Goal: Task Accomplishment & Management: Use online tool/utility

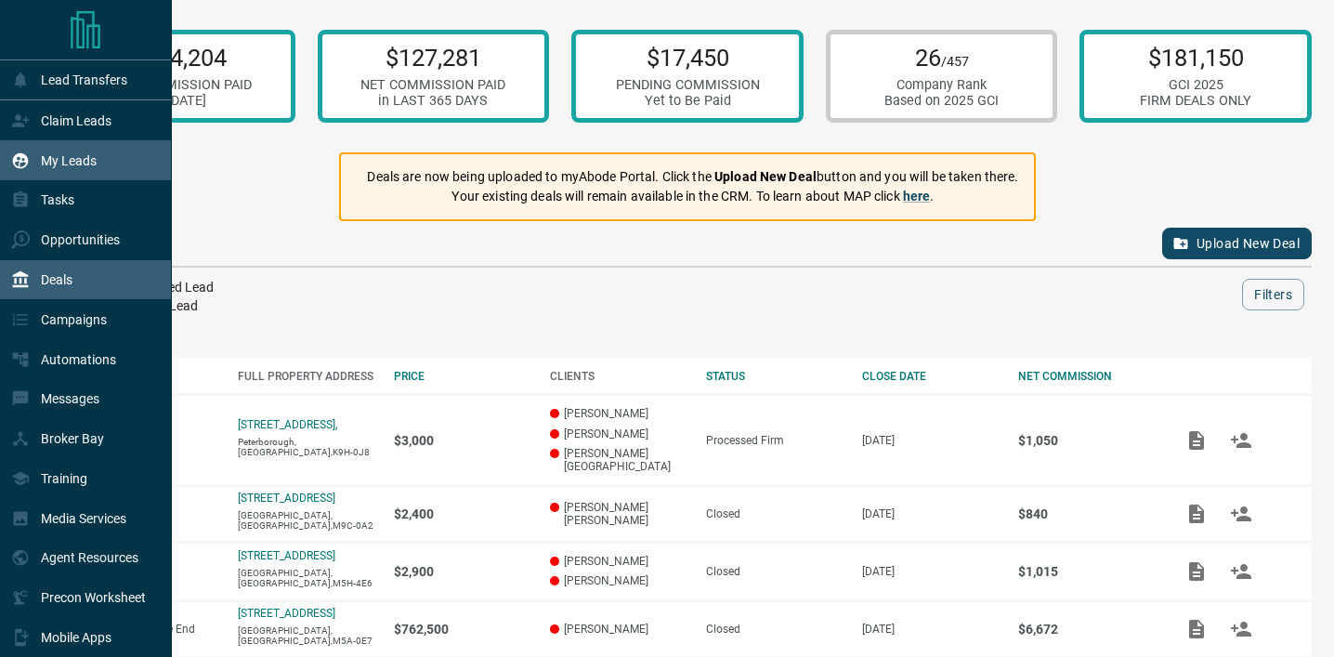
click at [57, 142] on div "My Leads" at bounding box center [86, 160] width 172 height 40
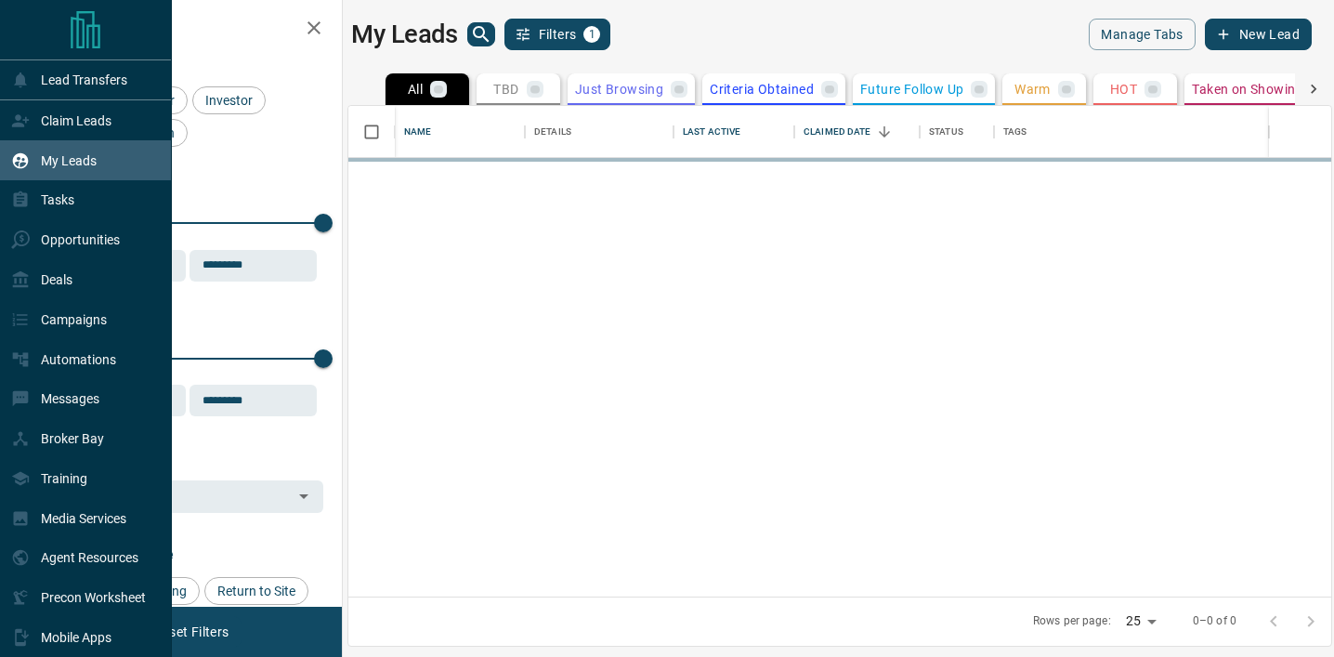
scroll to position [491, 983]
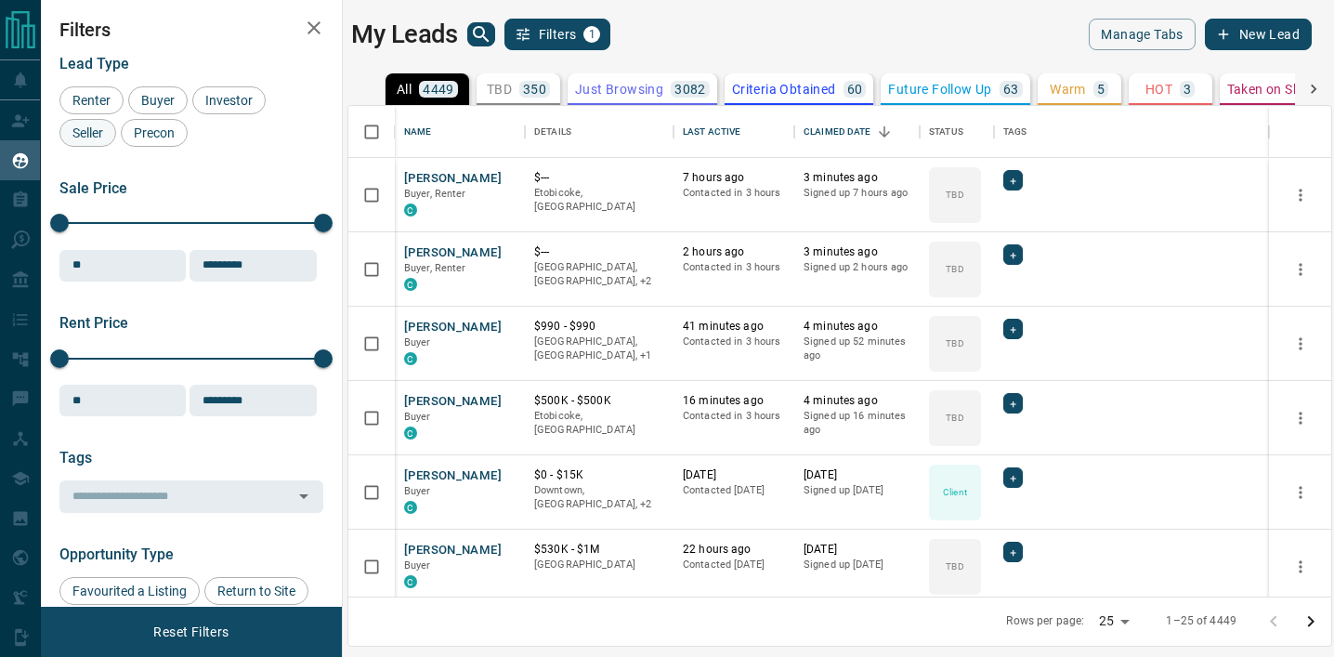
click at [108, 120] on div "Seller" at bounding box center [87, 133] width 57 height 28
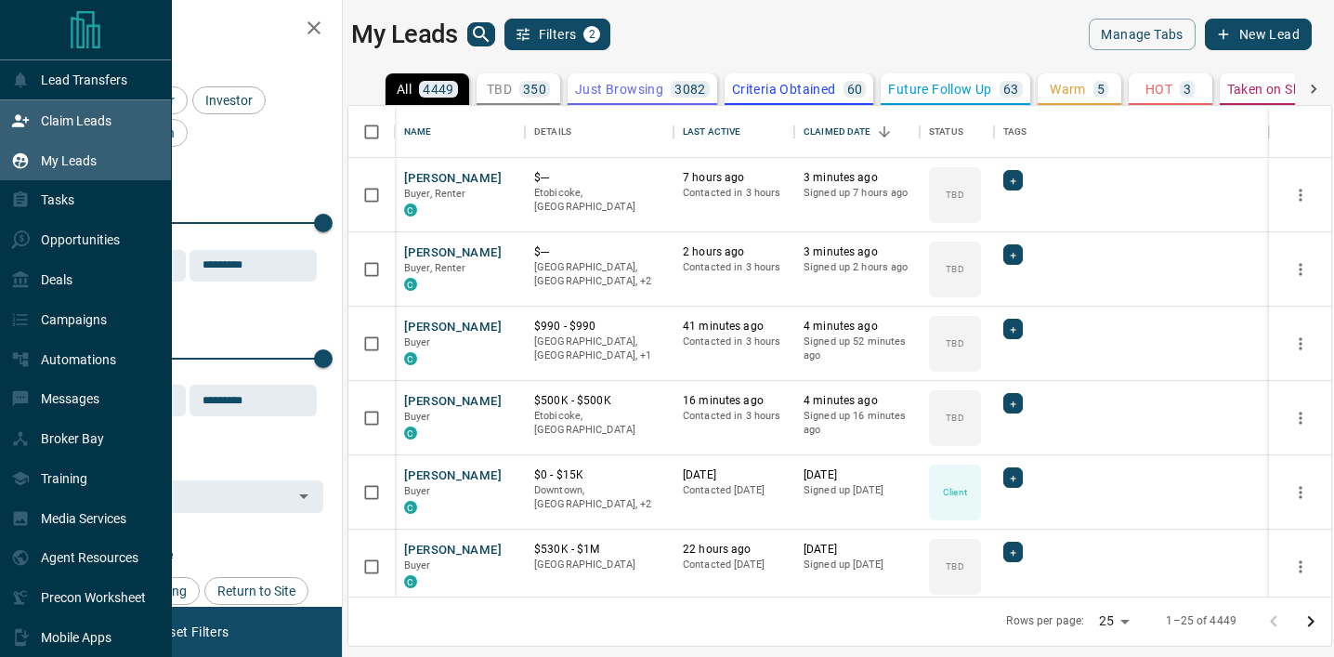
click at [22, 114] on icon at bounding box center [20, 120] width 19 height 19
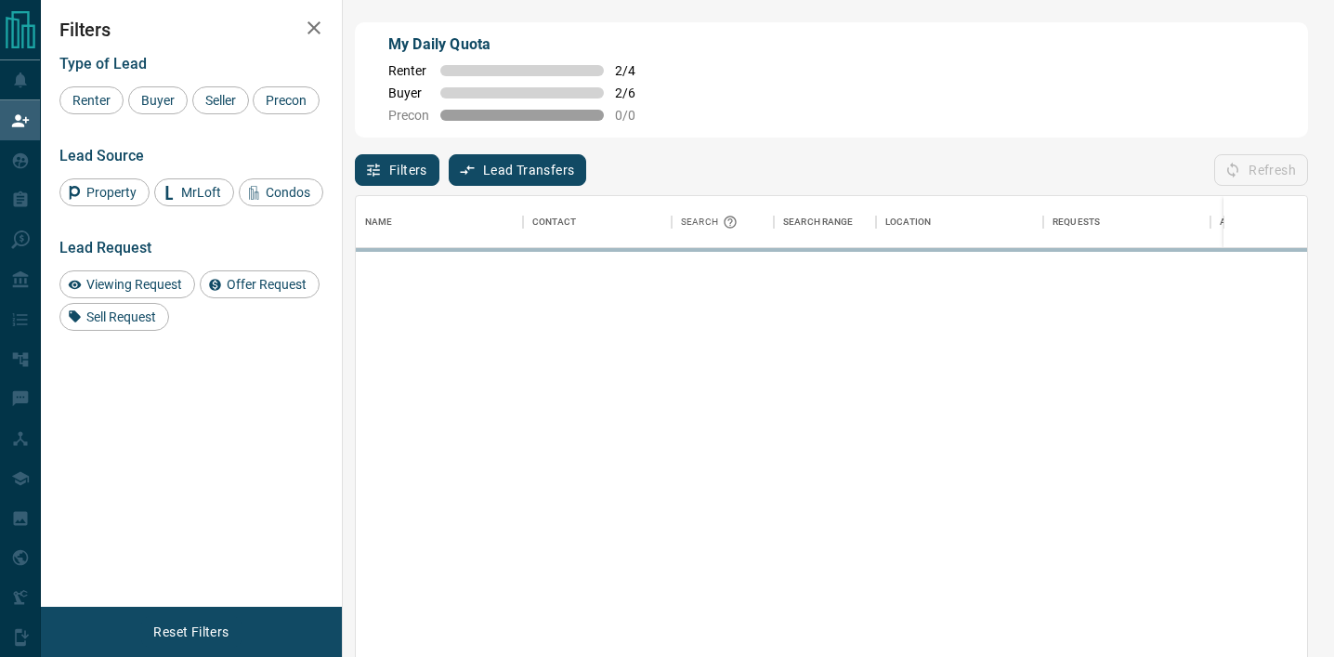
scroll to position [495, 951]
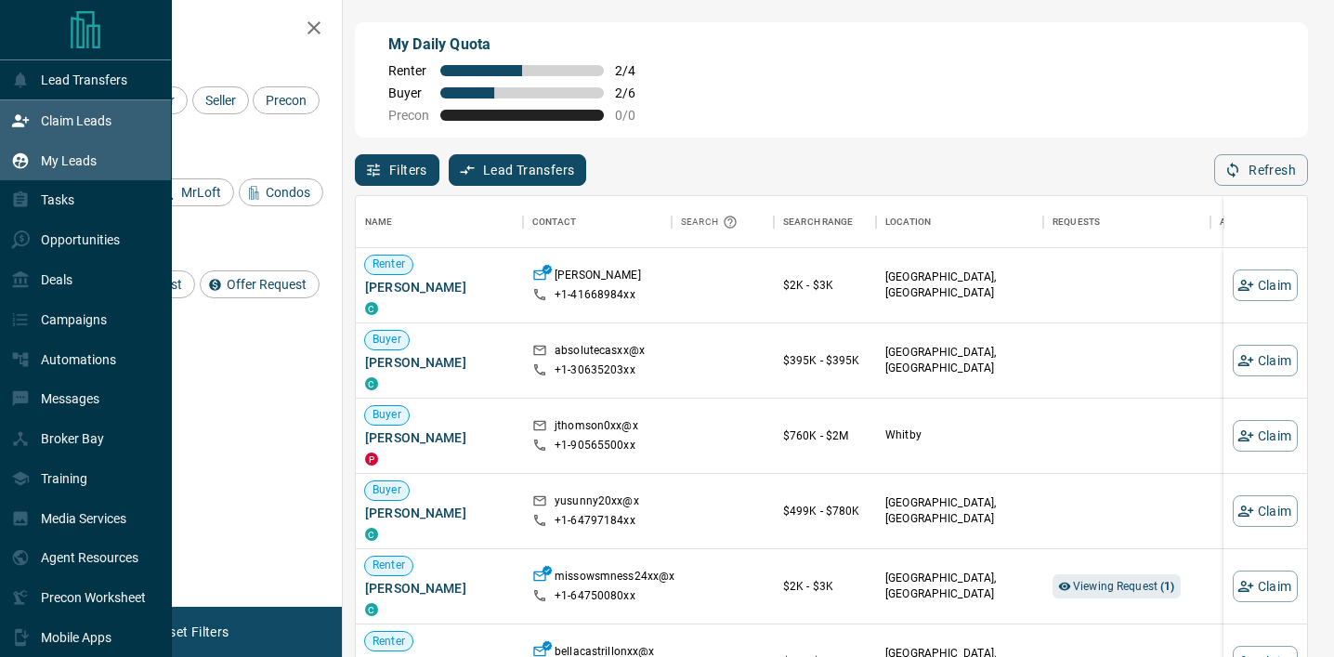
click at [33, 162] on div "My Leads" at bounding box center [53, 160] width 85 height 31
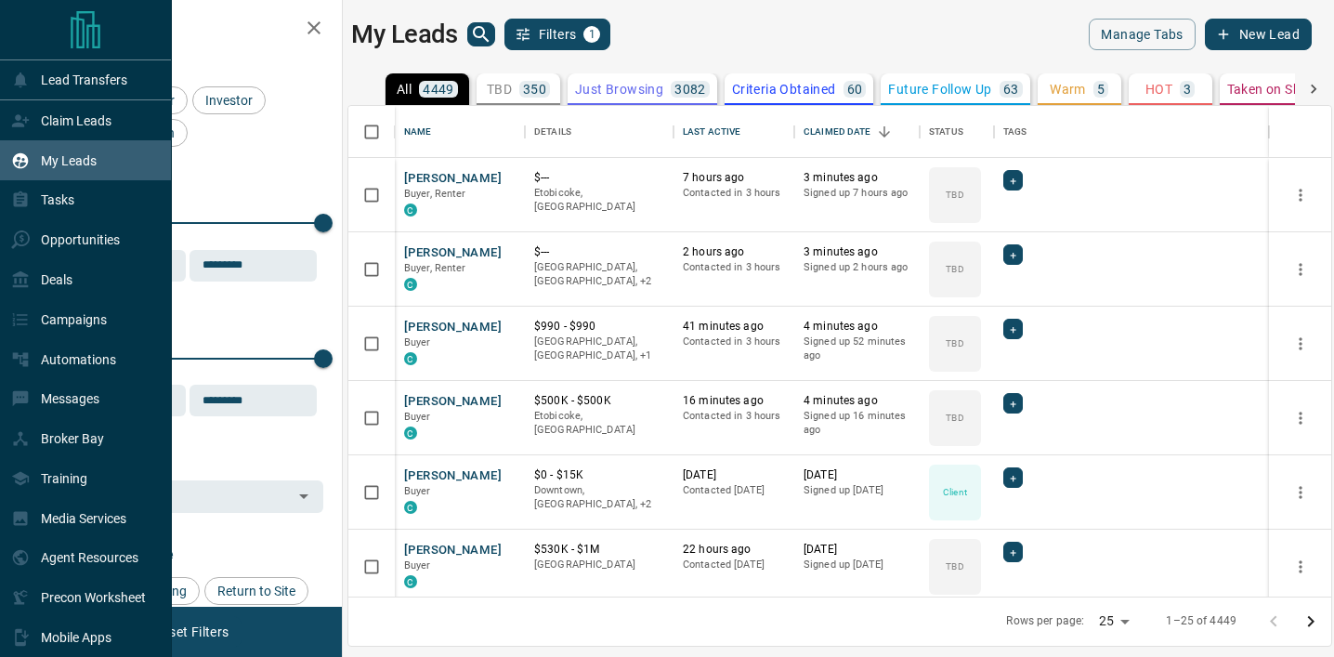
scroll to position [491, 983]
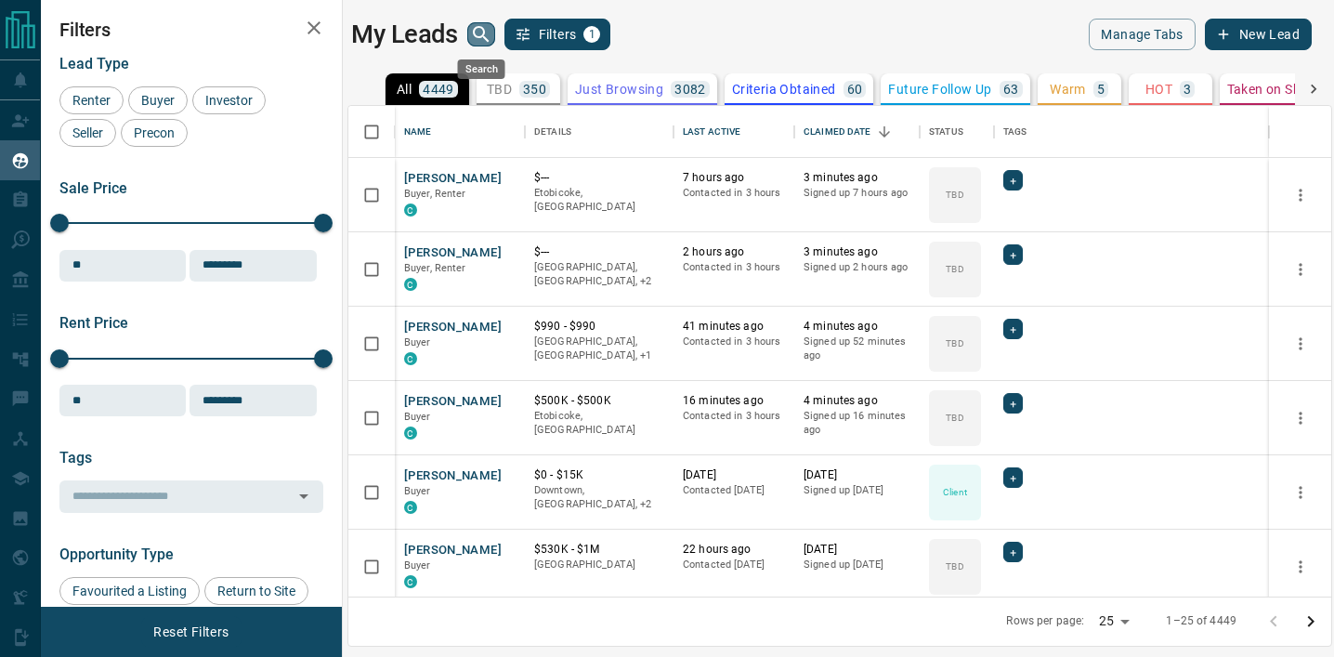
click at [484, 38] on icon "search button" at bounding box center [481, 34] width 16 height 16
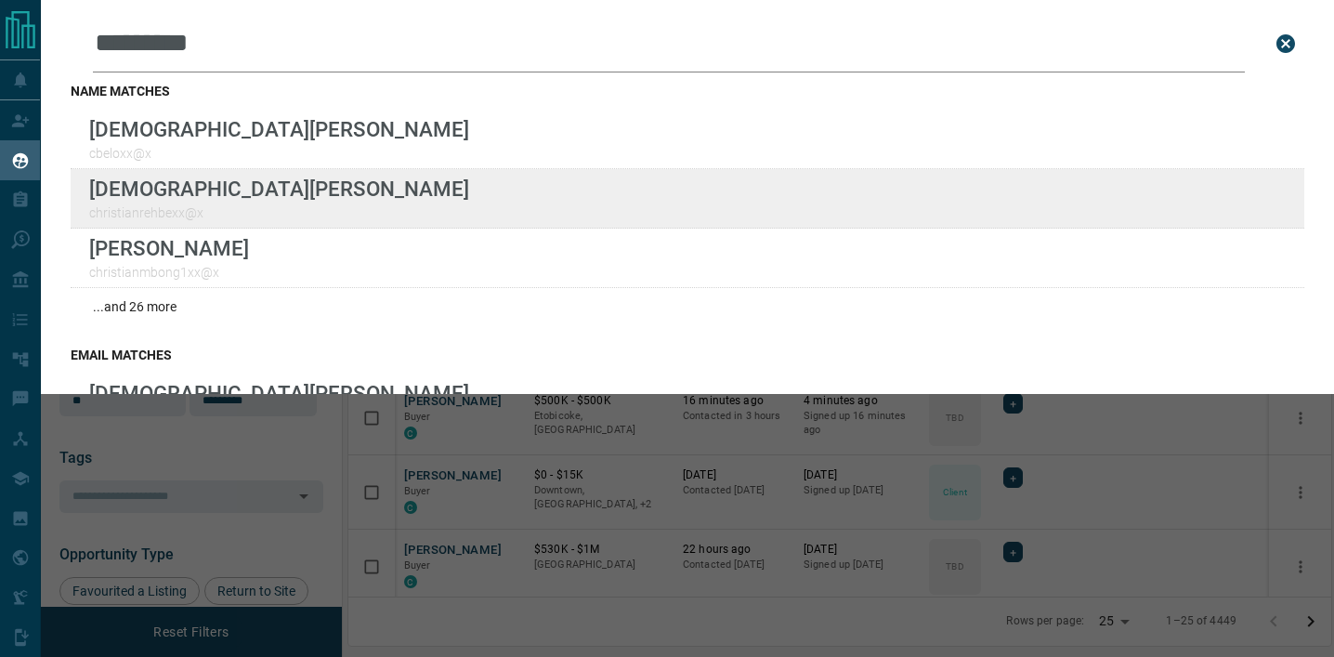
type input "*********"
click at [0, 0] on div "Lead Transfers Claim Leads My Leads Tasks Opportunities Deals Campaigns Automat…" at bounding box center [667, 317] width 1334 height 634
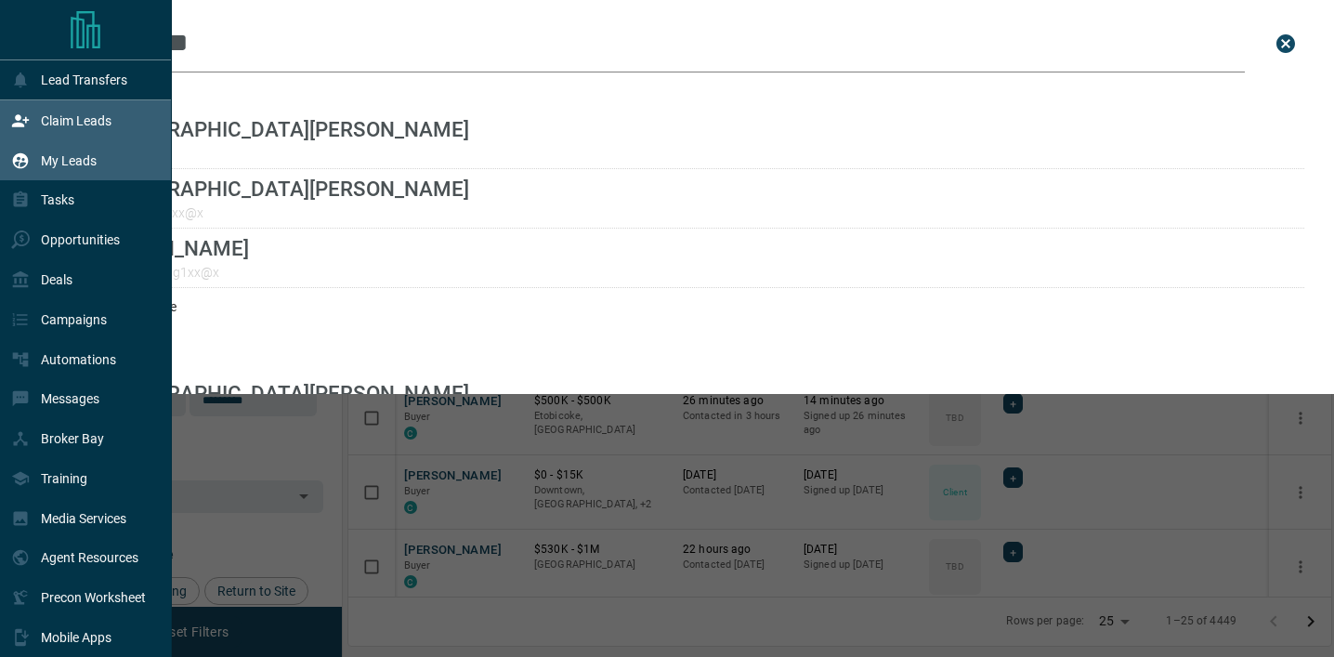
click at [73, 121] on p "Claim Leads" at bounding box center [76, 120] width 71 height 15
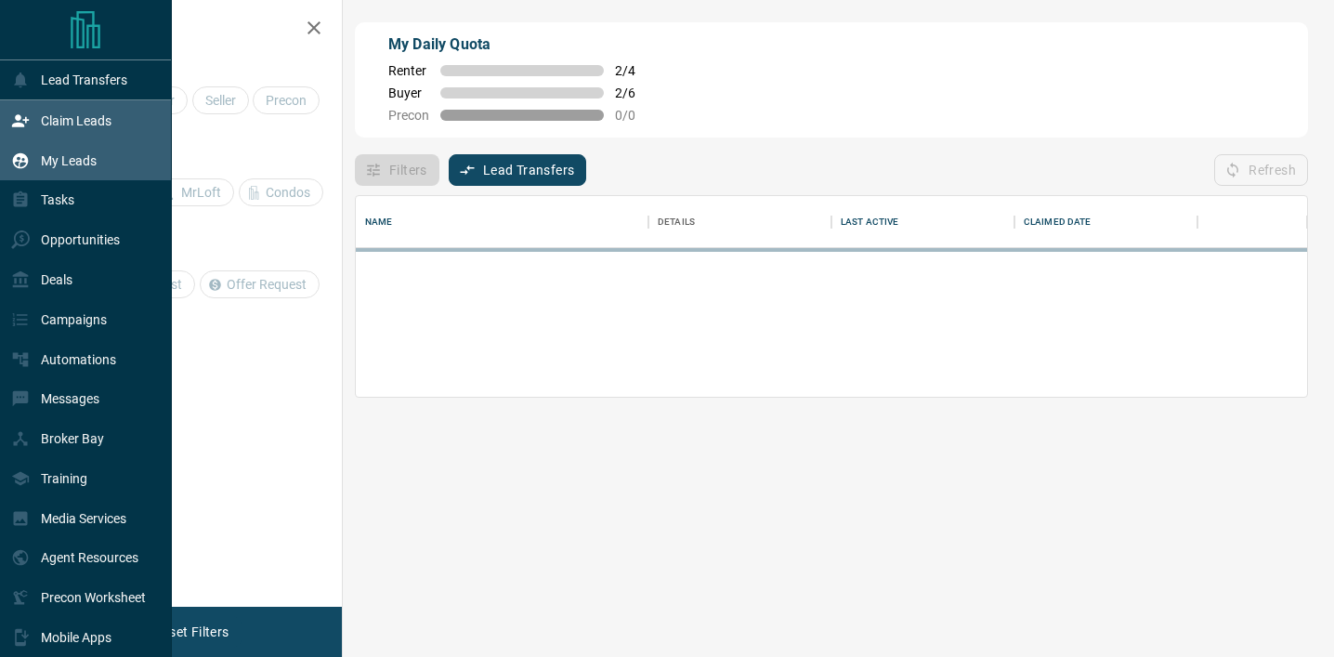
scroll to position [201, 951]
click at [75, 160] on p "My Leads" at bounding box center [69, 160] width 56 height 15
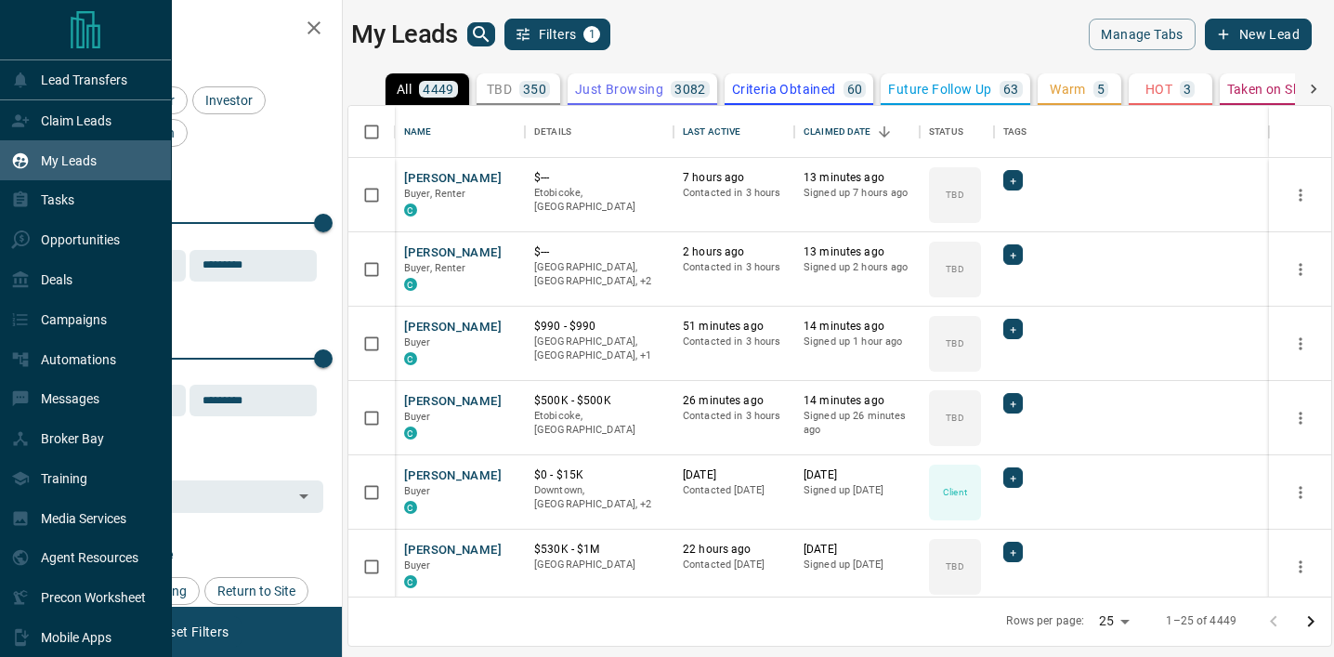
scroll to position [491, 983]
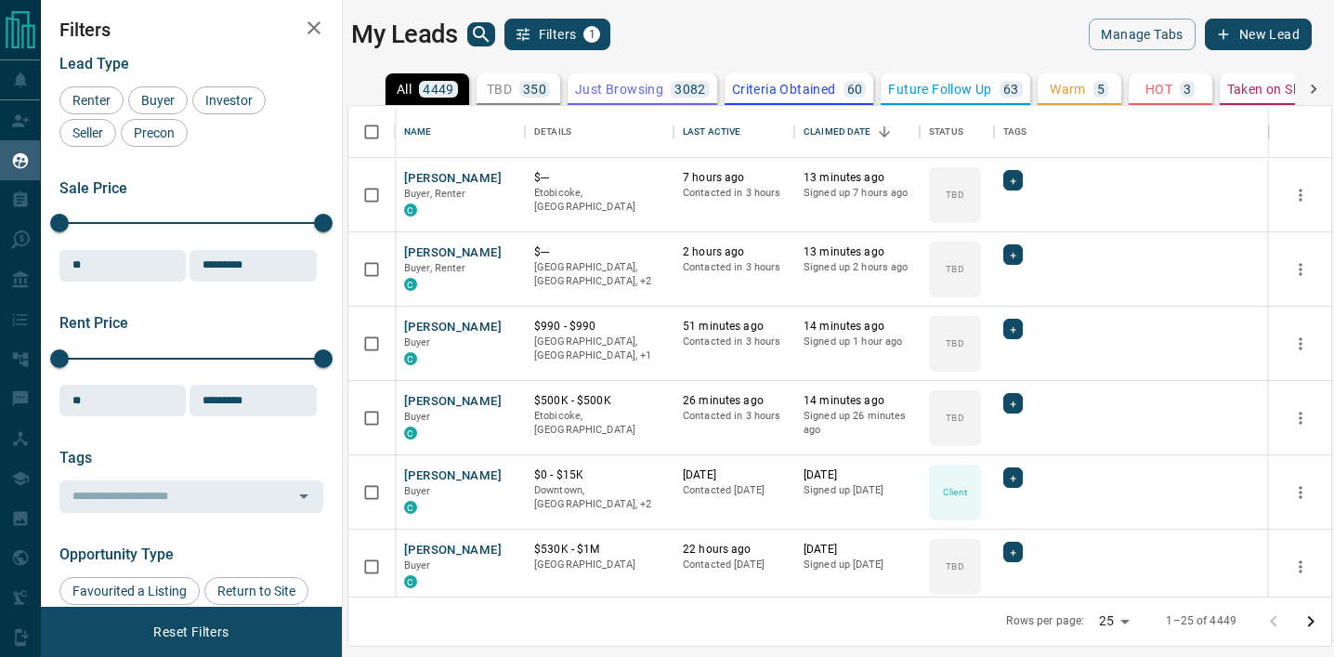
click at [478, 39] on icon "search button" at bounding box center [481, 34] width 22 height 22
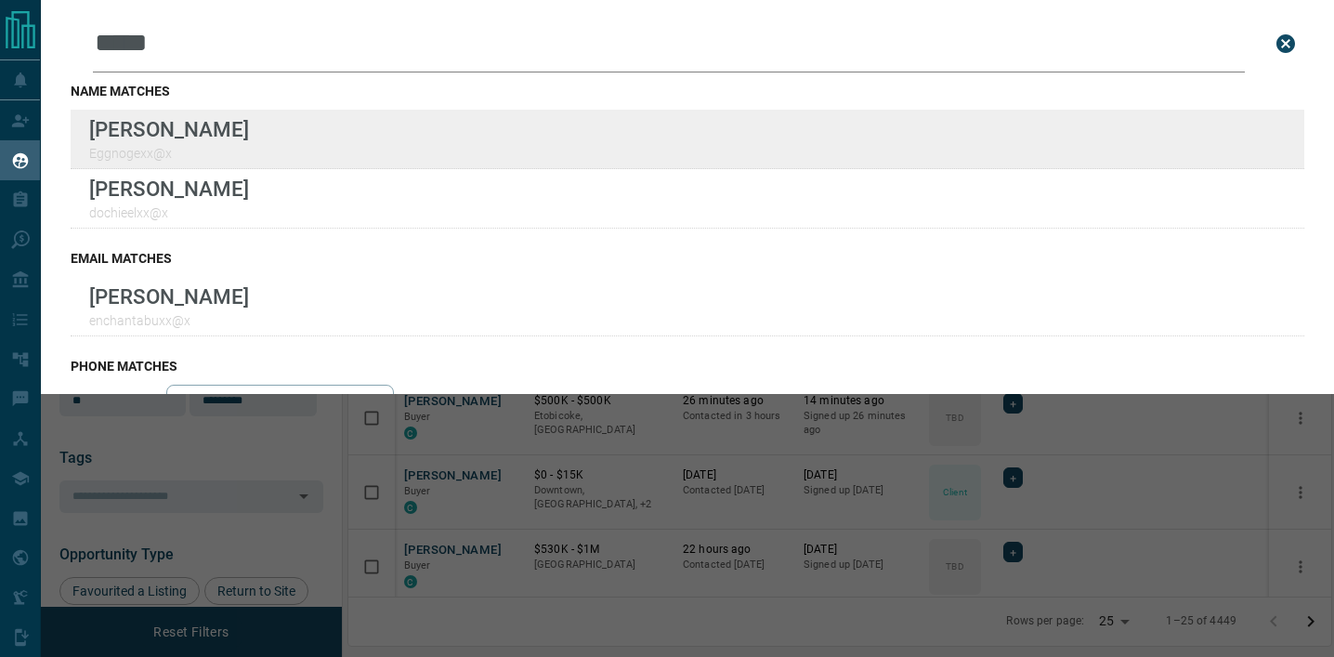
click at [0, 0] on div "Lead Transfers Claim Leads My Leads Tasks Opportunities Deals Campaigns Automat…" at bounding box center [667, 317] width 1334 height 634
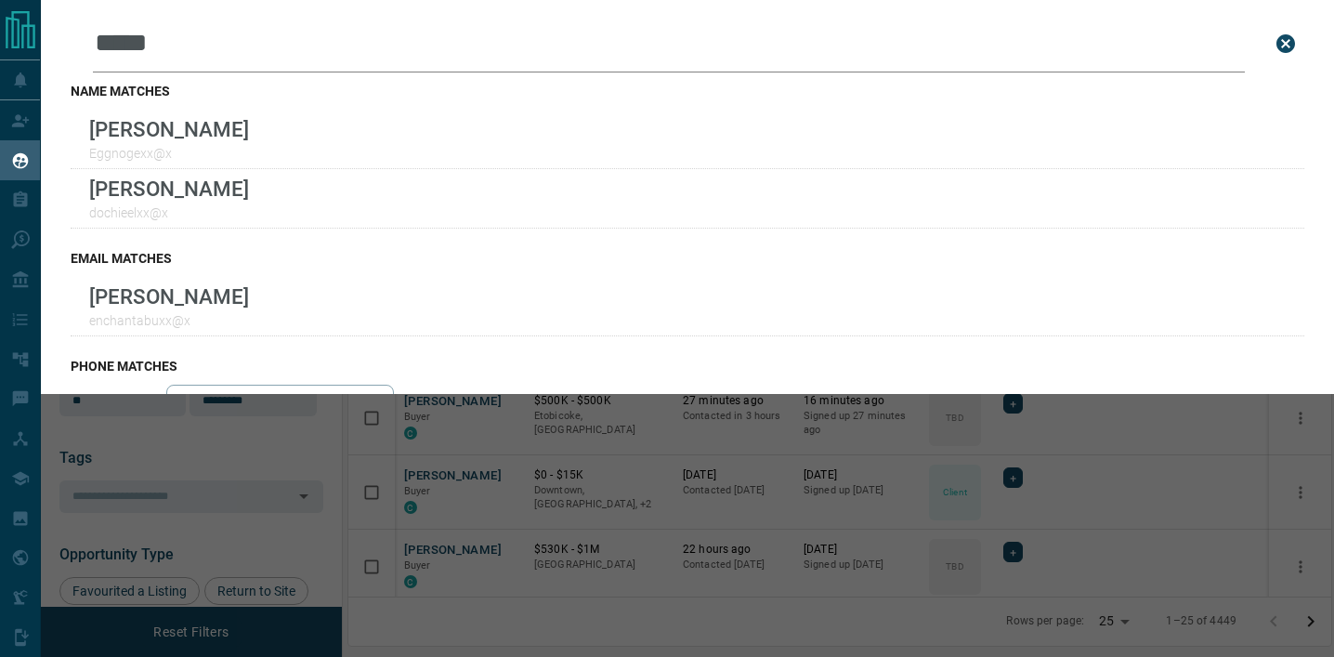
drag, startPoint x: 199, startPoint y: 46, endPoint x: 26, endPoint y: 42, distance: 172.9
click at [26, 42] on div "Lead Transfers Claim Leads My Leads Tasks Opportunities Deals Campaigns Automat…" at bounding box center [667, 317] width 1334 height 634
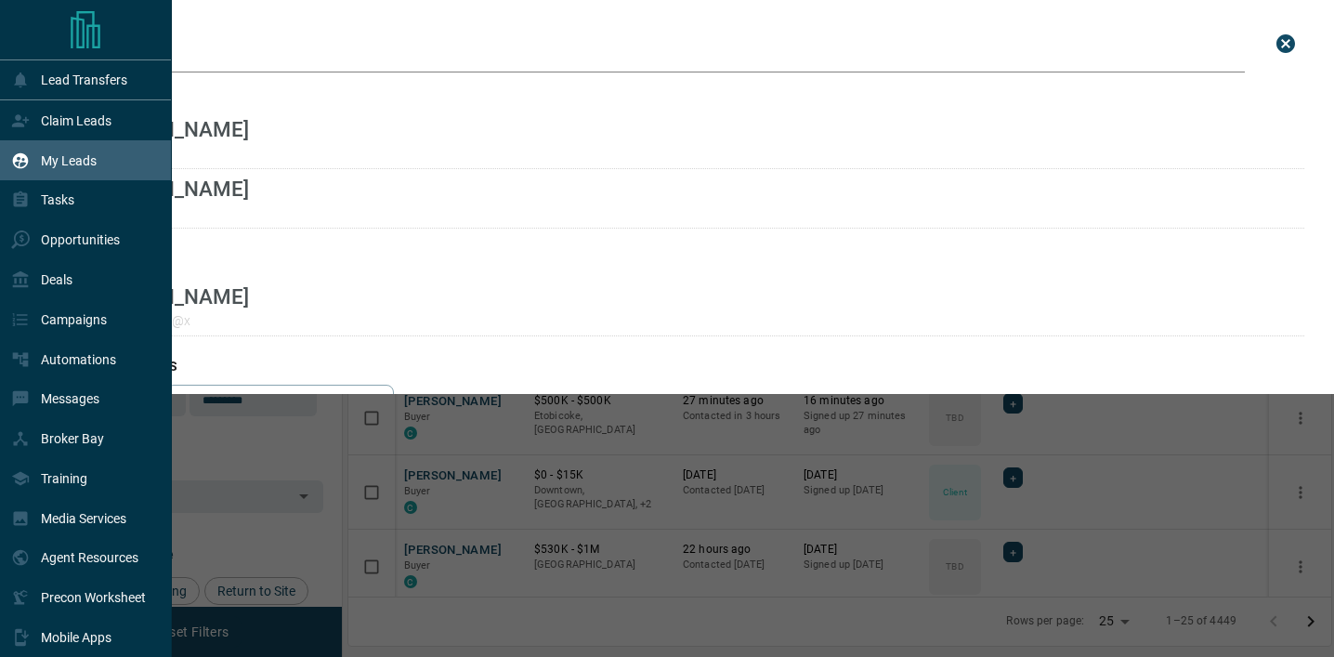
paste input "**********"
type input "**********"
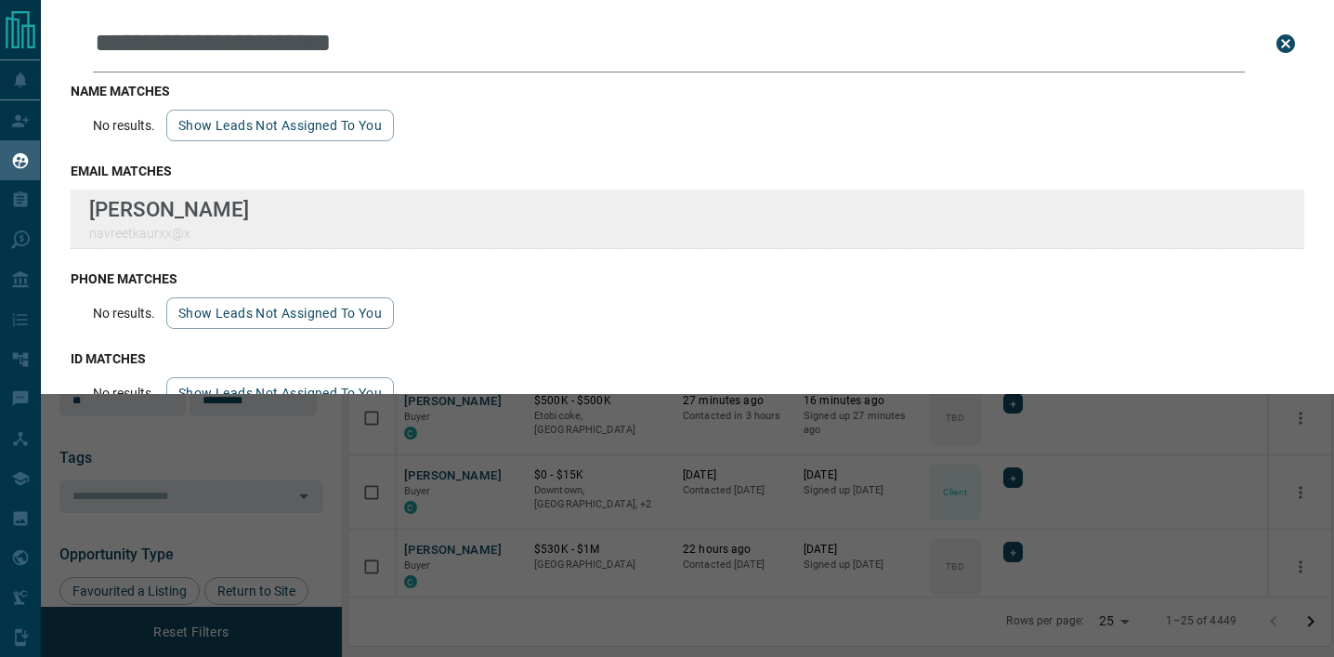
click at [0, 0] on div "**********" at bounding box center [667, 317] width 1334 height 634
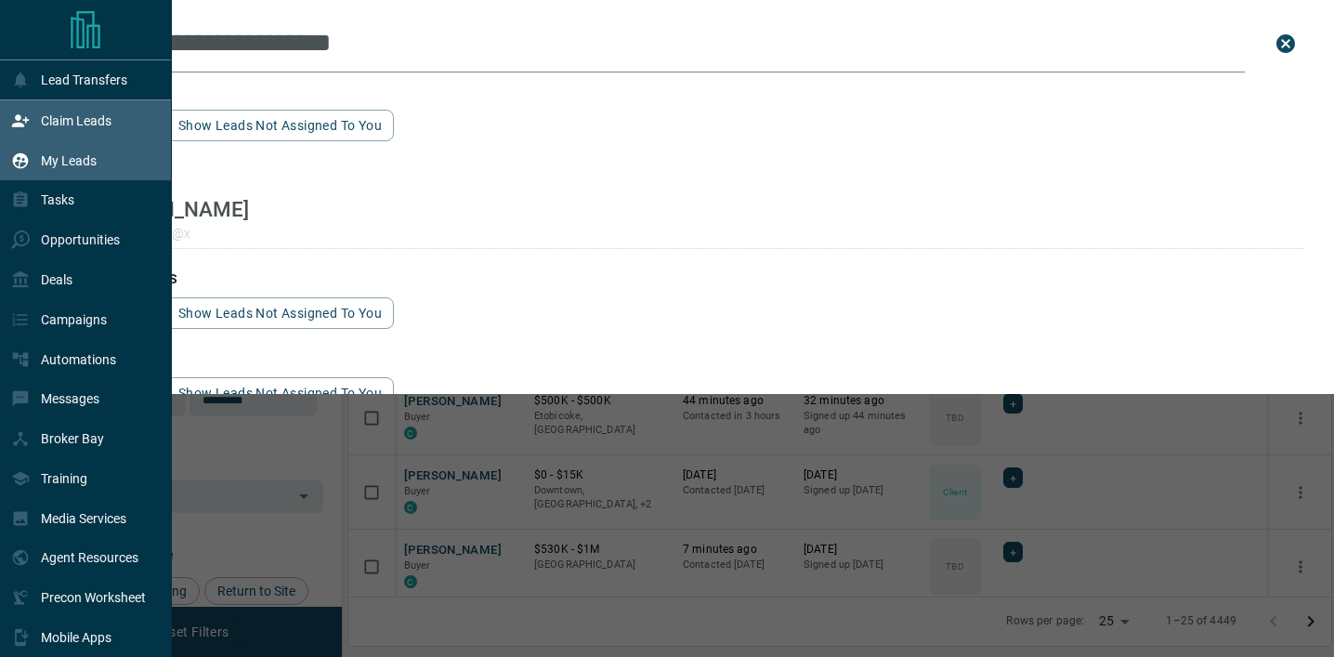
click at [52, 125] on p "Claim Leads" at bounding box center [76, 120] width 71 height 15
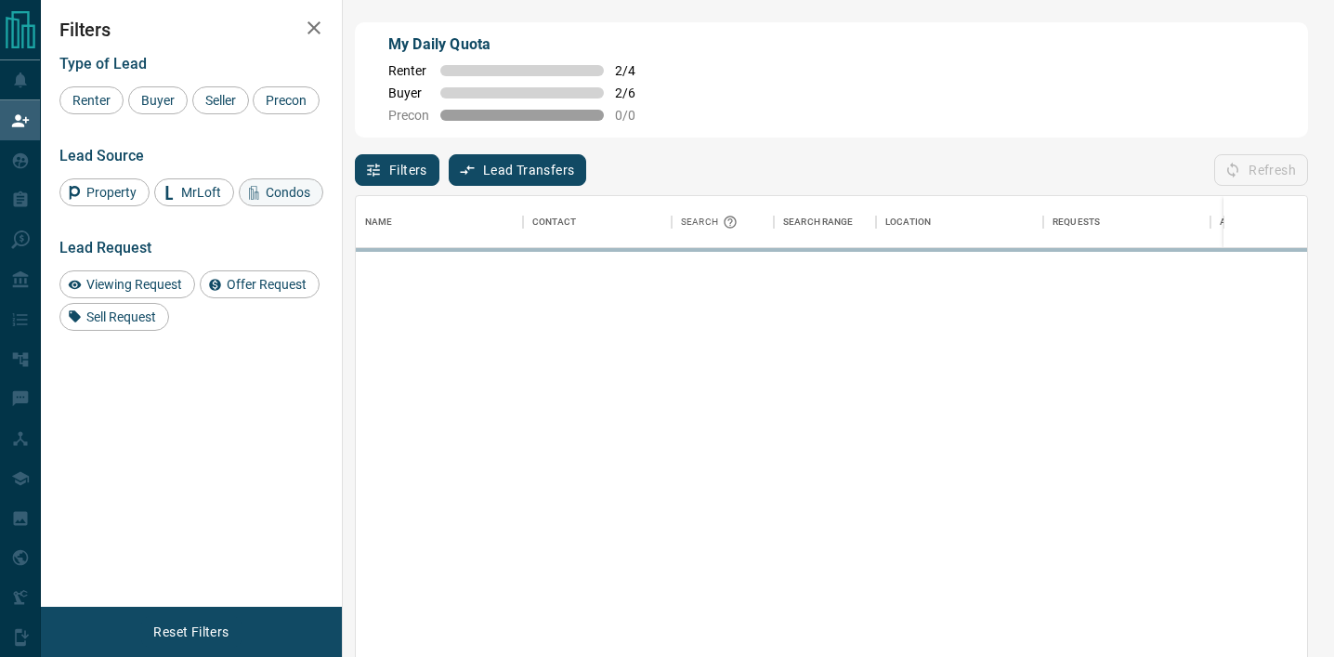
scroll to position [495, 951]
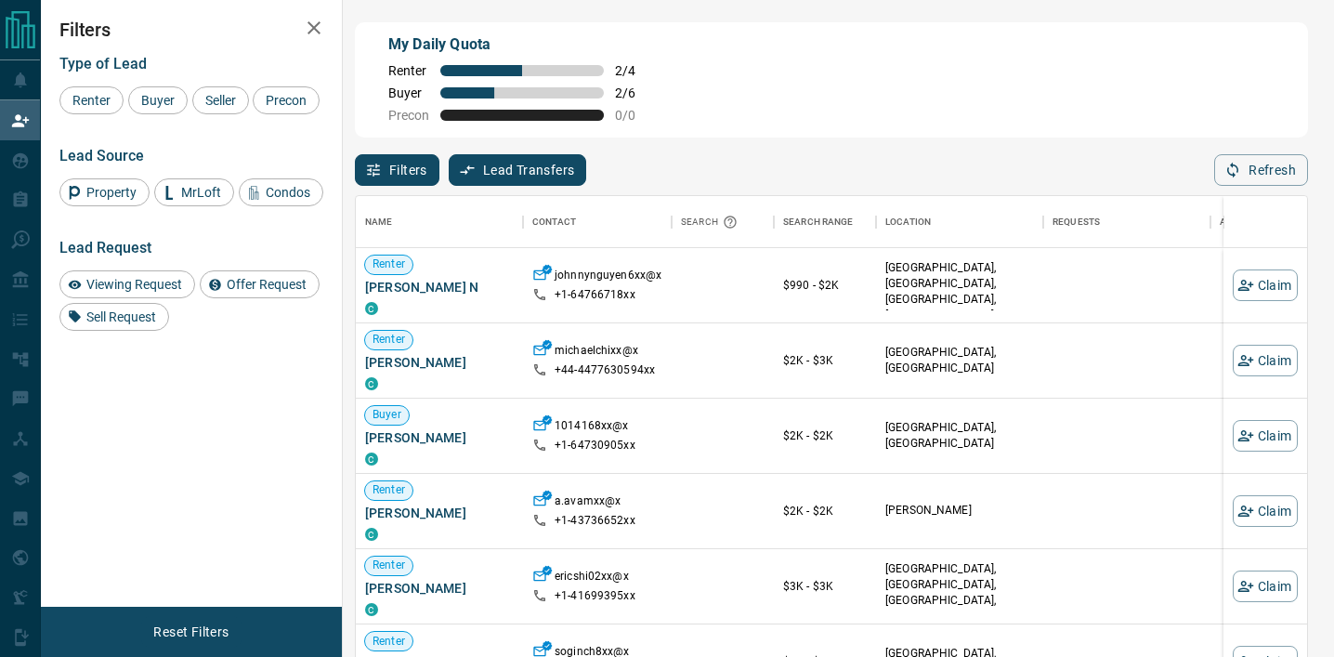
click at [156, 112] on div "Buyer" at bounding box center [157, 100] width 59 height 28
click at [229, 111] on div "Seller" at bounding box center [220, 100] width 57 height 28
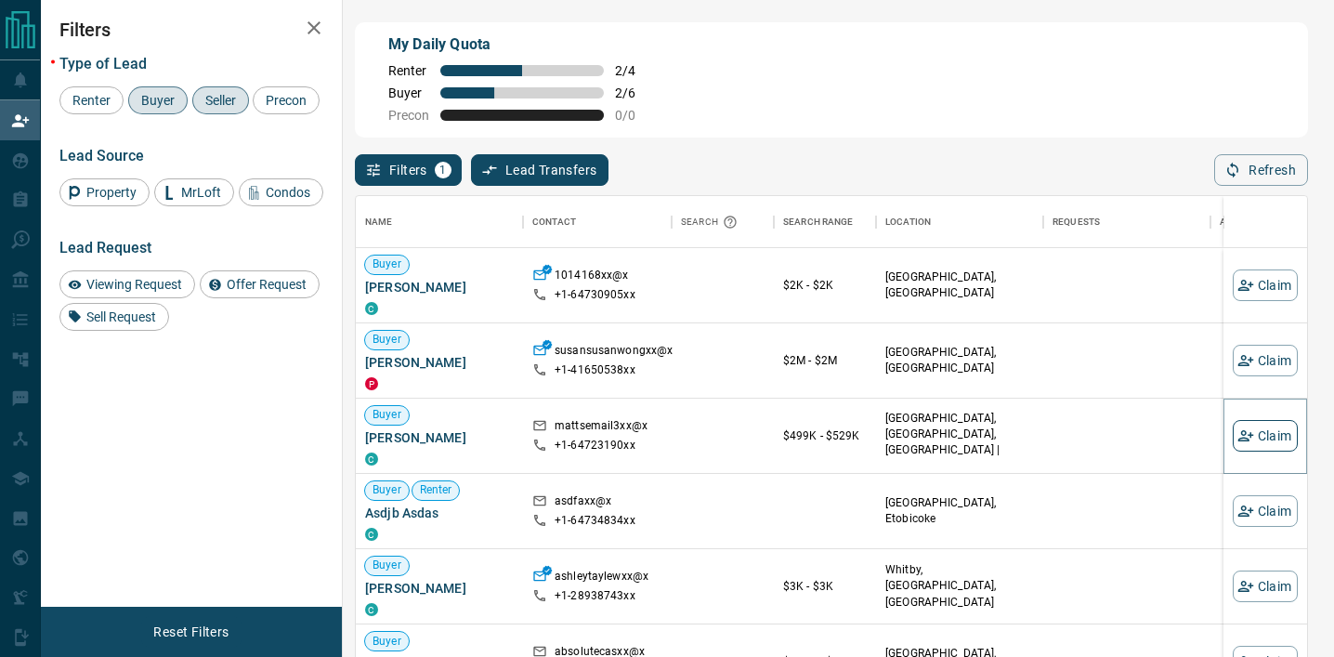
click at [1268, 440] on button "Claim" at bounding box center [1265, 436] width 65 height 32
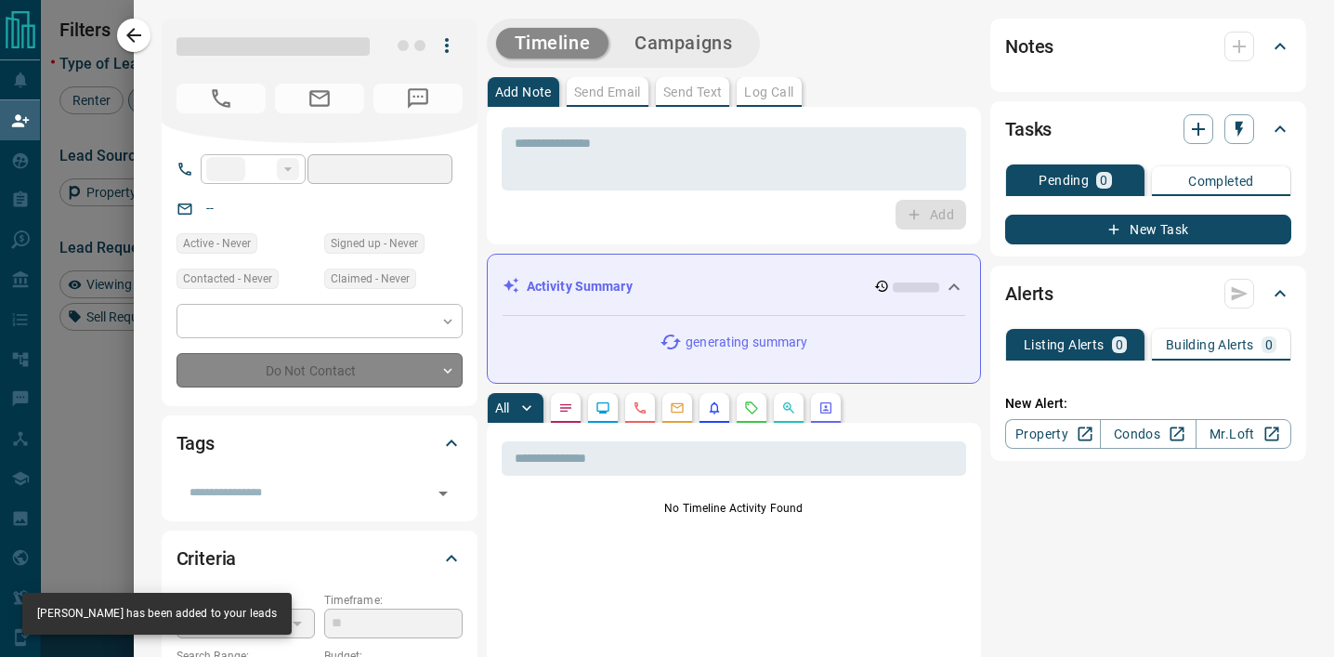
type input "**"
type input "**********"
type input "**"
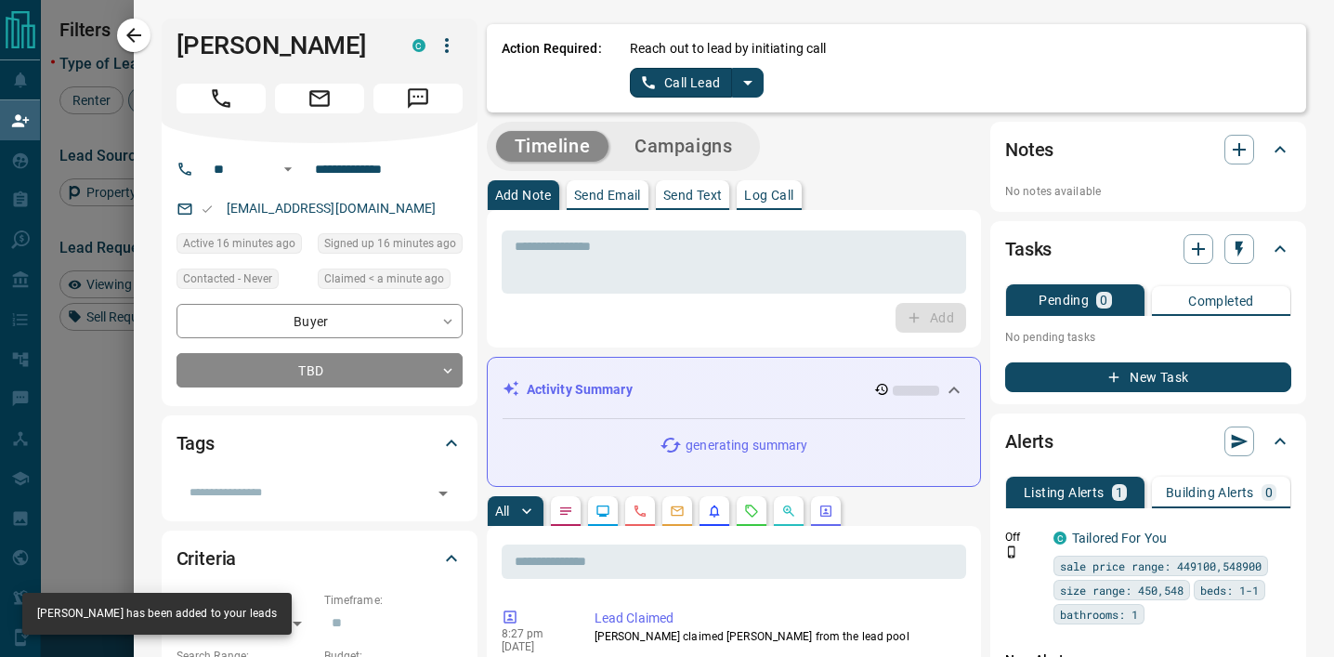
click at [761, 96] on div "Reach out to lead by initiating call Call Lead" at bounding box center [961, 68] width 662 height 59
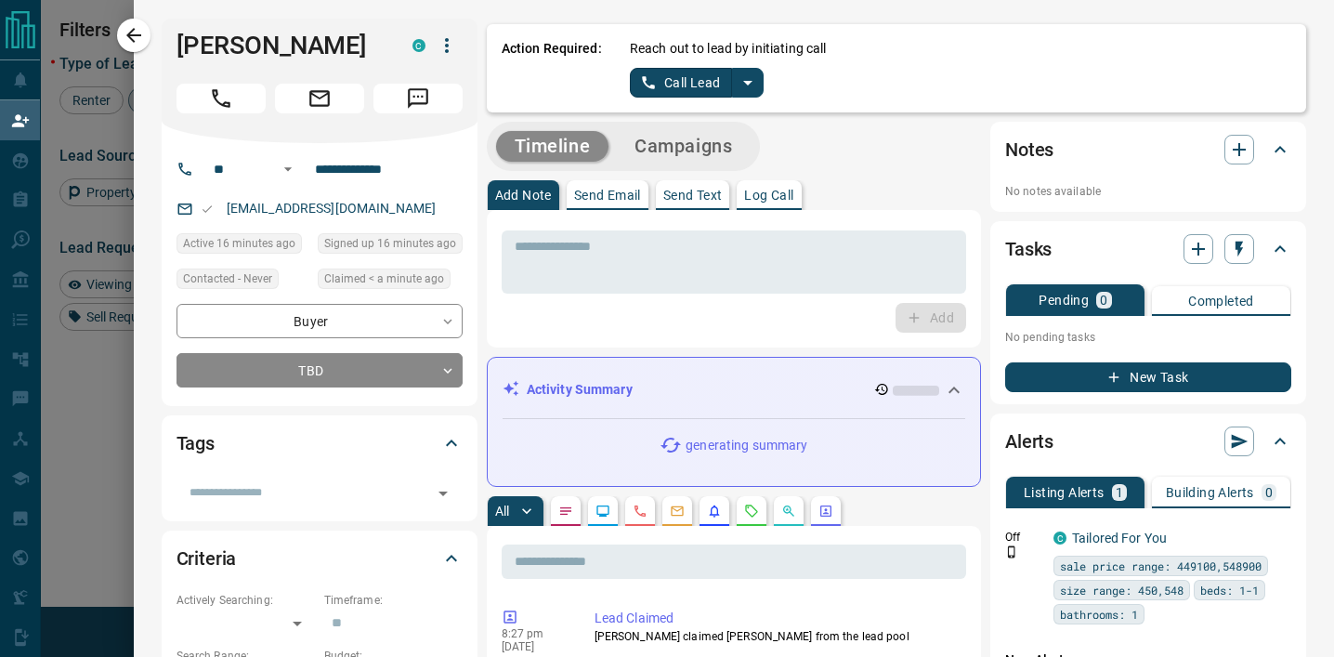
click at [749, 90] on icon "split button" at bounding box center [748, 83] width 22 height 22
click at [721, 141] on li "Log Manual Call" at bounding box center [695, 147] width 113 height 28
click at [685, 85] on button "Log Manual Call" at bounding box center [691, 83] width 123 height 30
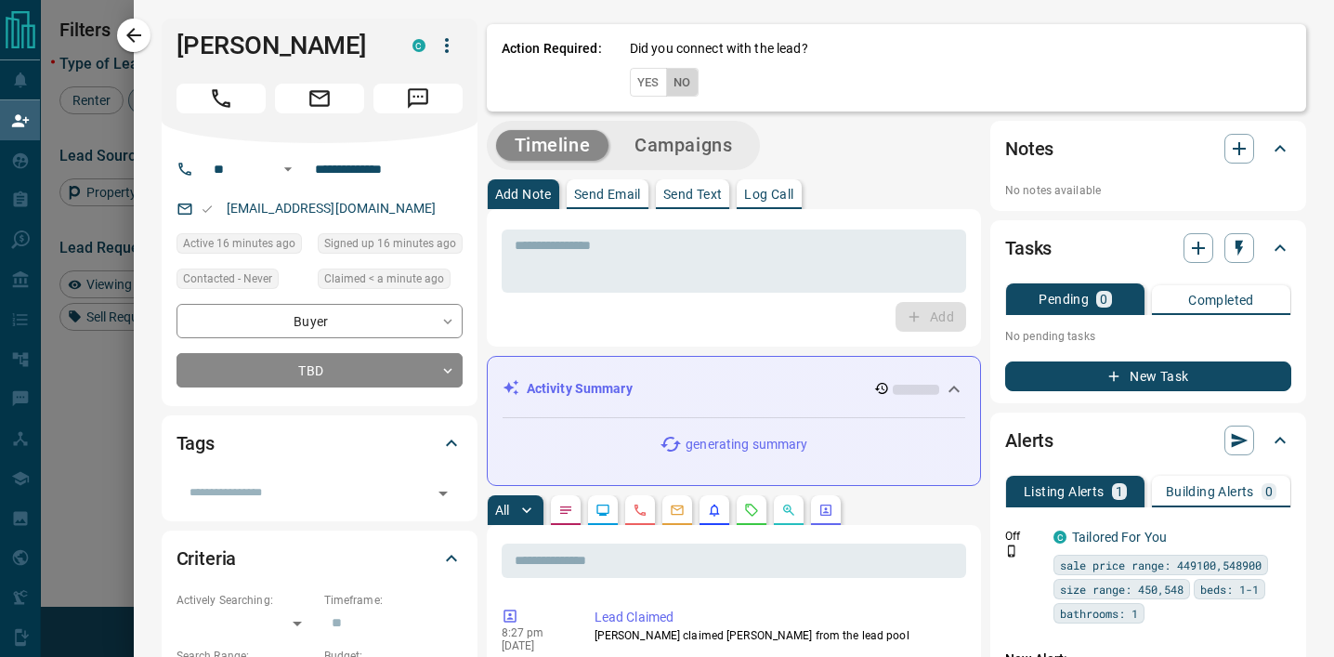
click at [671, 87] on button "No" at bounding box center [682, 82] width 33 height 29
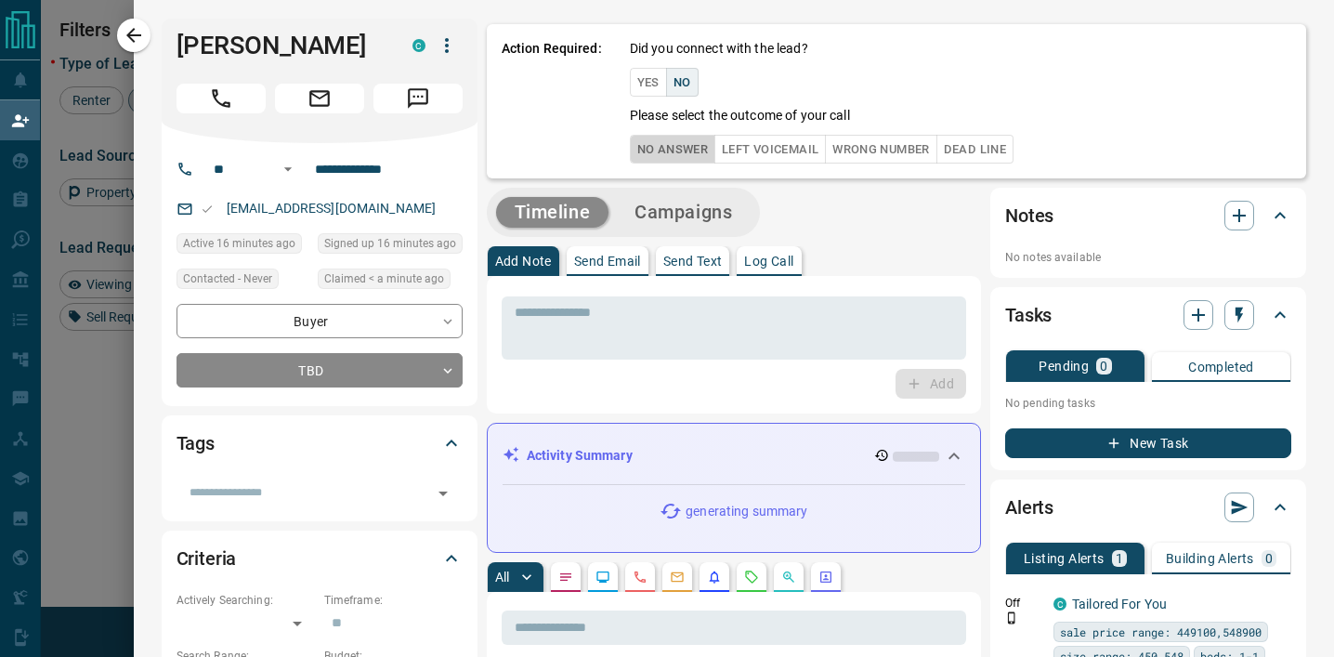
click at [673, 147] on button "No Answer" at bounding box center [672, 149] width 85 height 29
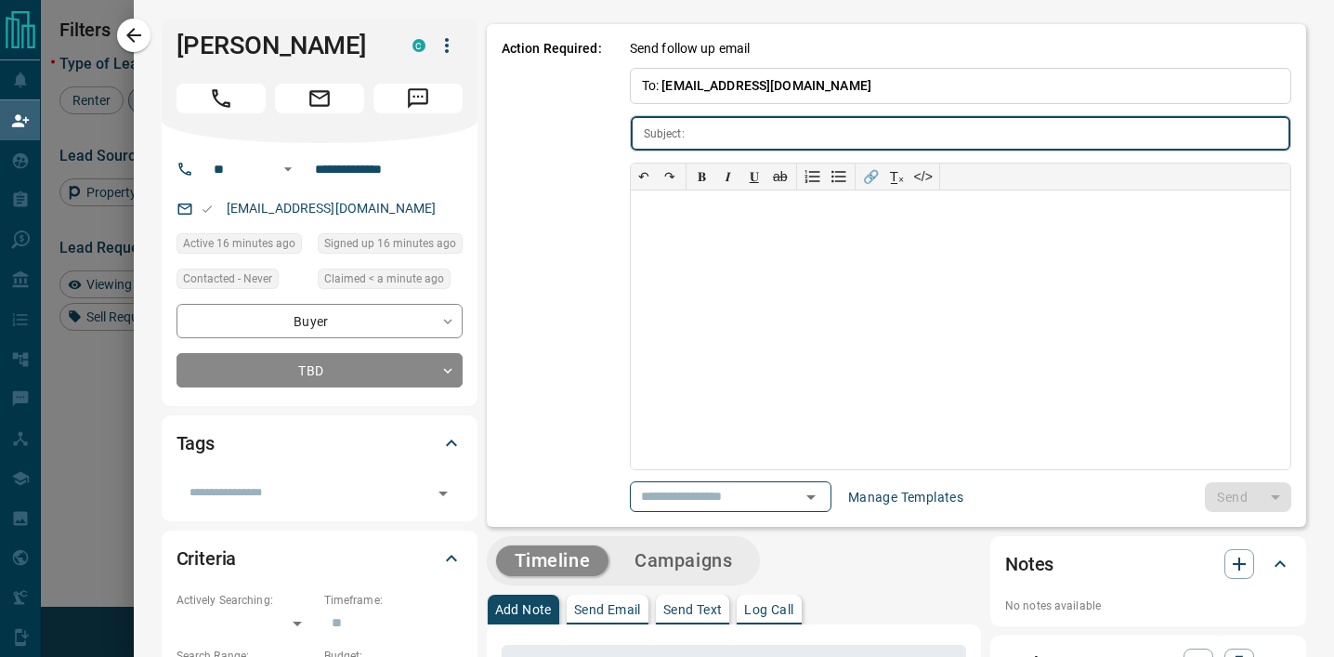
type input "**********"
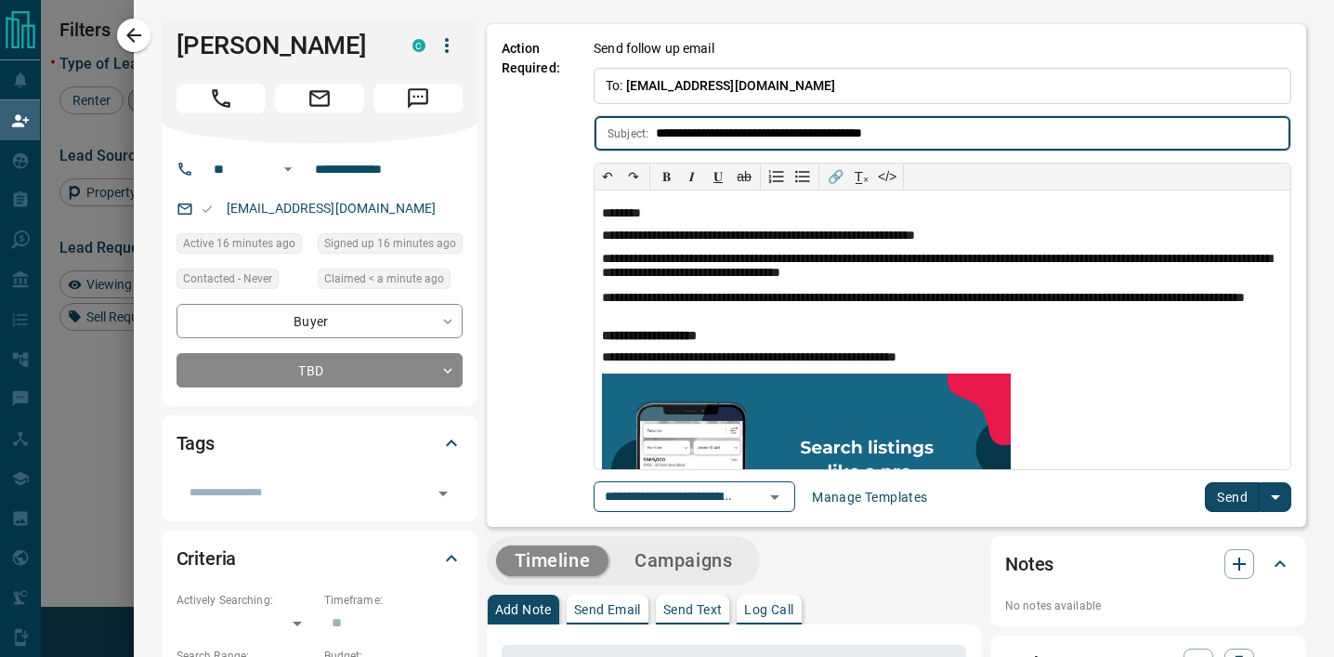
click at [1235, 490] on button "Send" at bounding box center [1232, 497] width 55 height 30
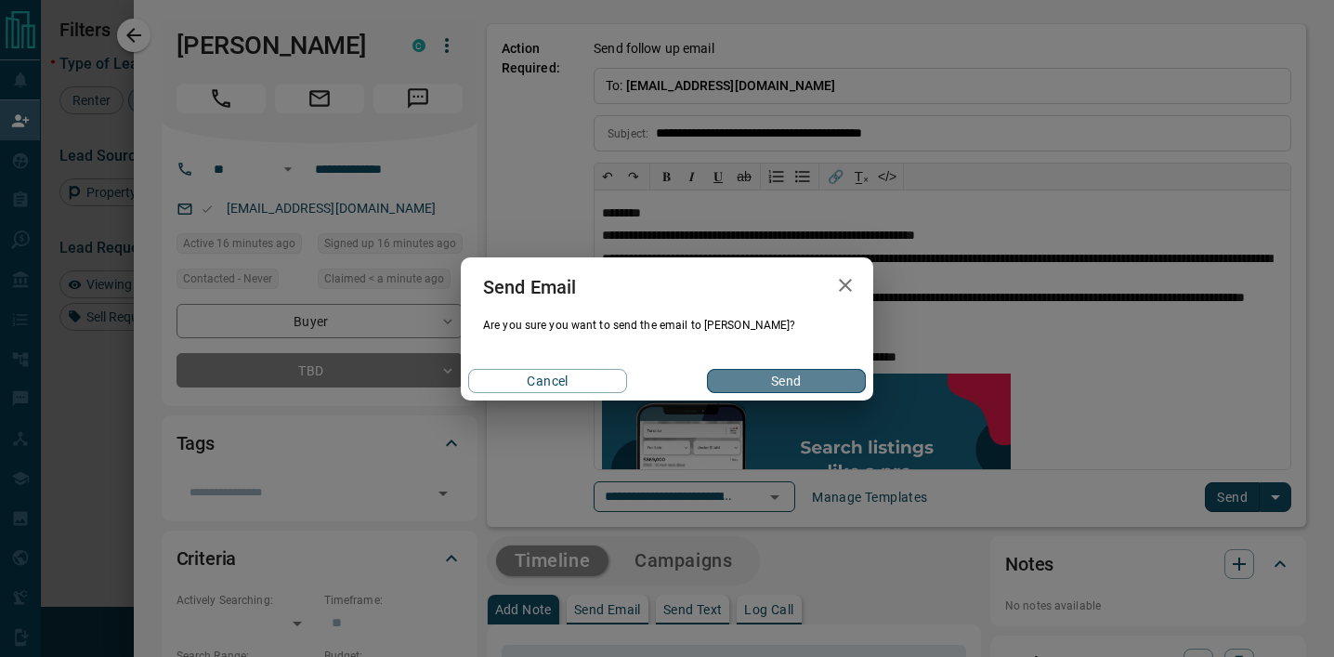
click at [818, 386] on button "Send" at bounding box center [786, 381] width 159 height 24
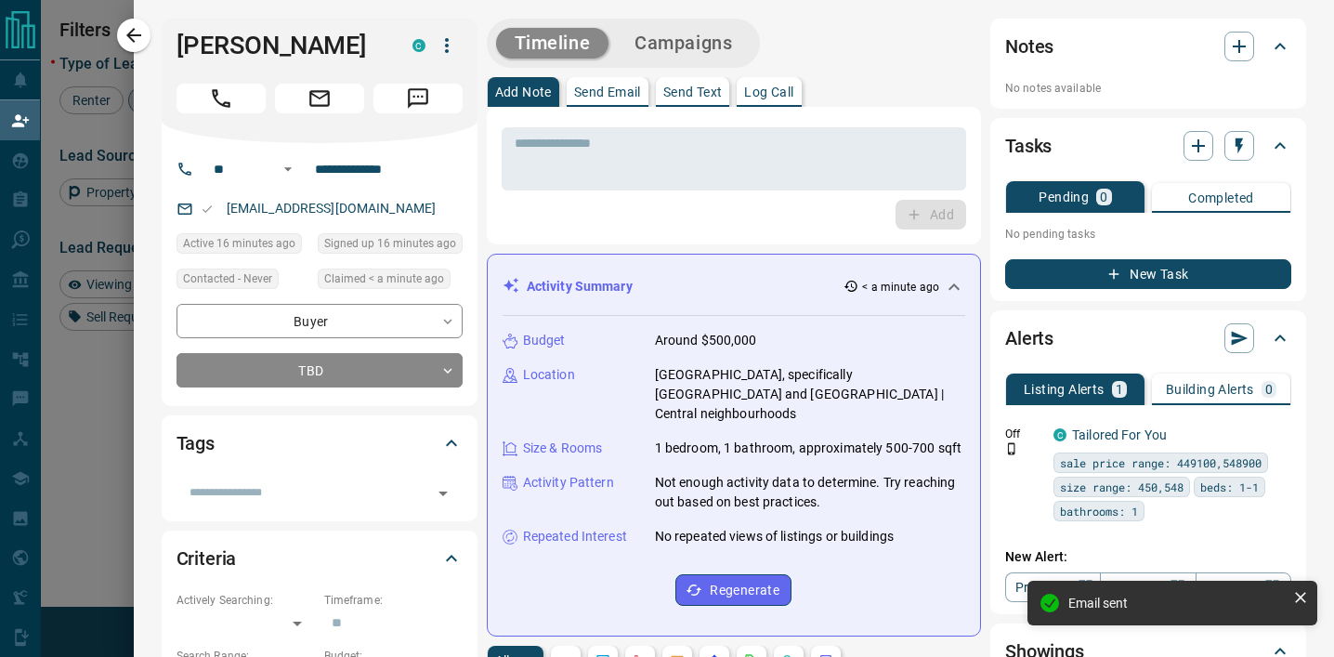
click at [85, 388] on div at bounding box center [667, 328] width 1334 height 657
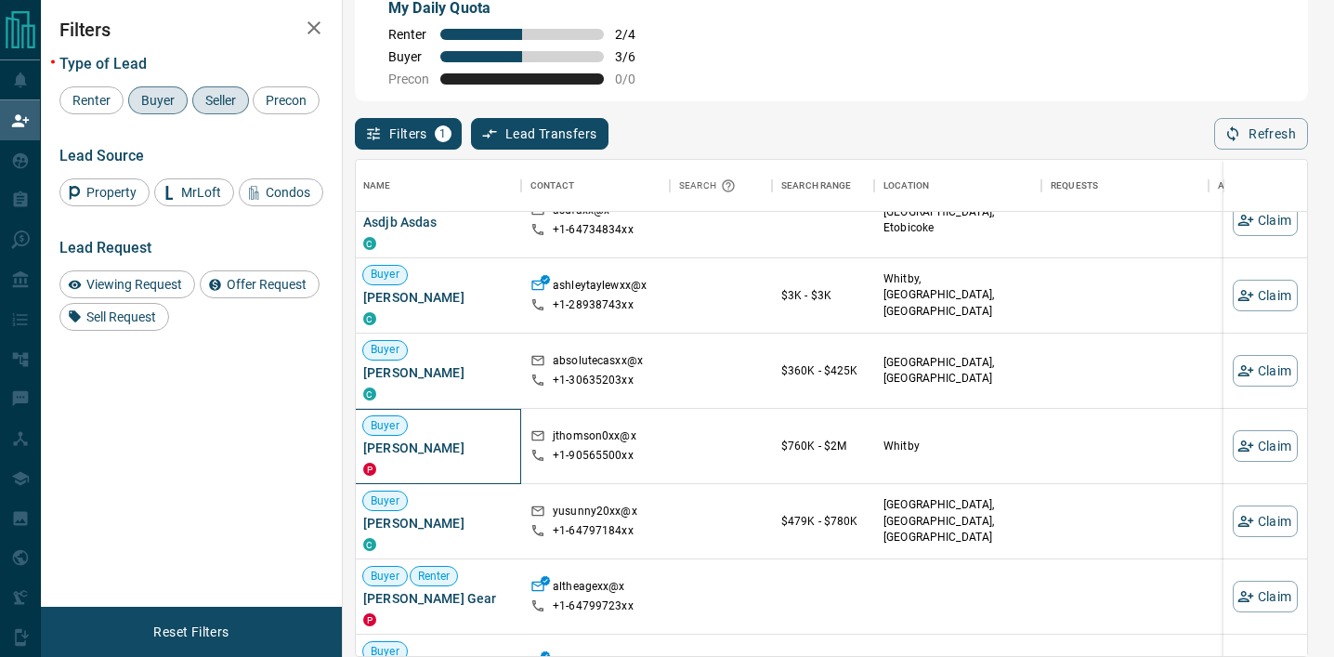
scroll to position [210, 2]
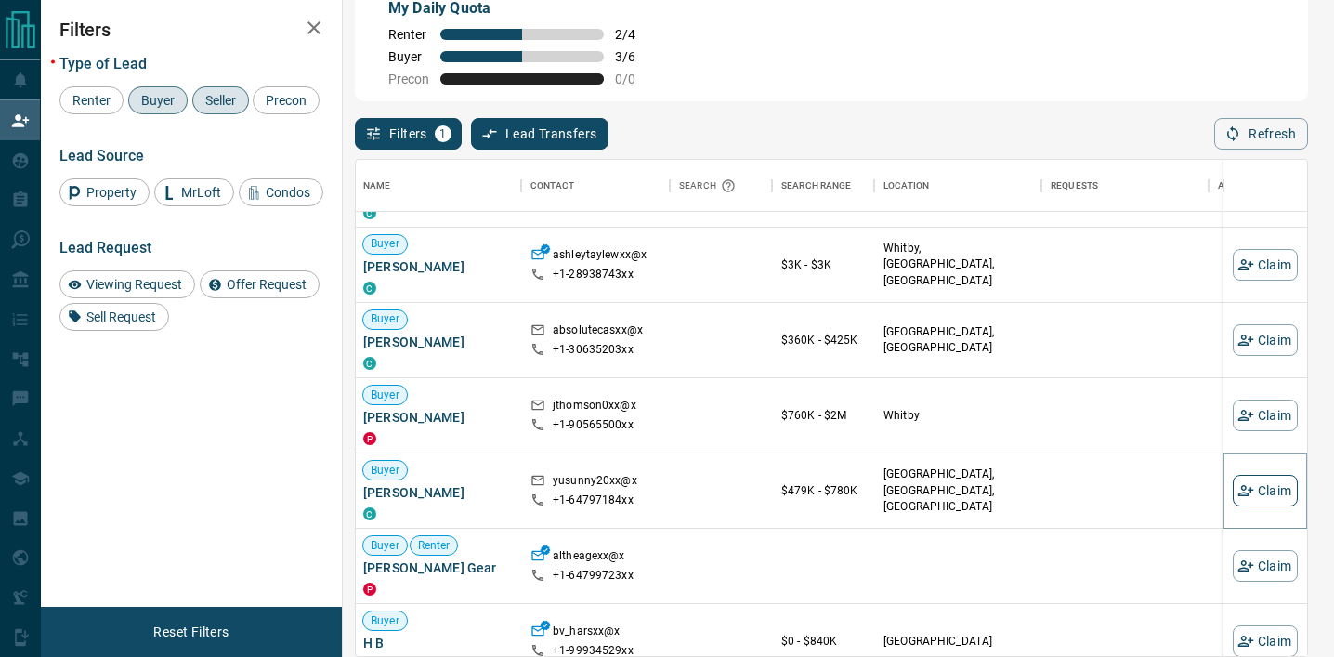
click at [1258, 485] on button "Claim" at bounding box center [1265, 491] width 65 height 32
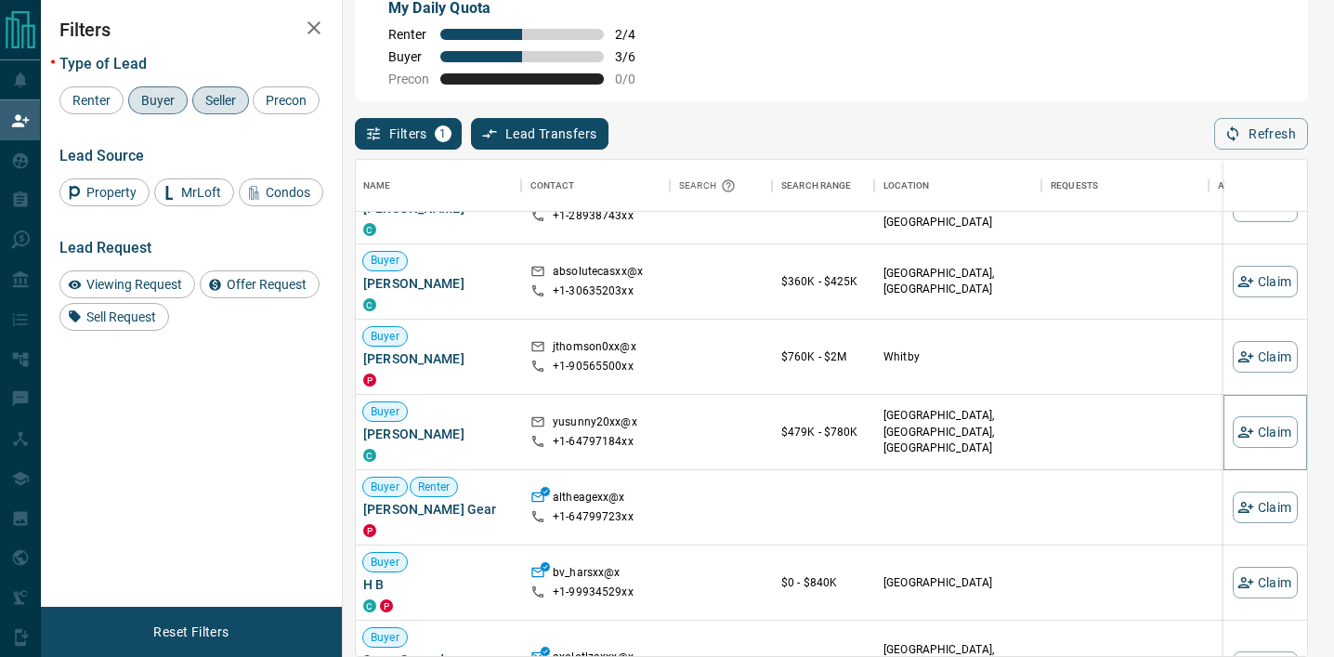
scroll to position [270, 2]
click at [1264, 425] on button "Claim" at bounding box center [1265, 430] width 65 height 32
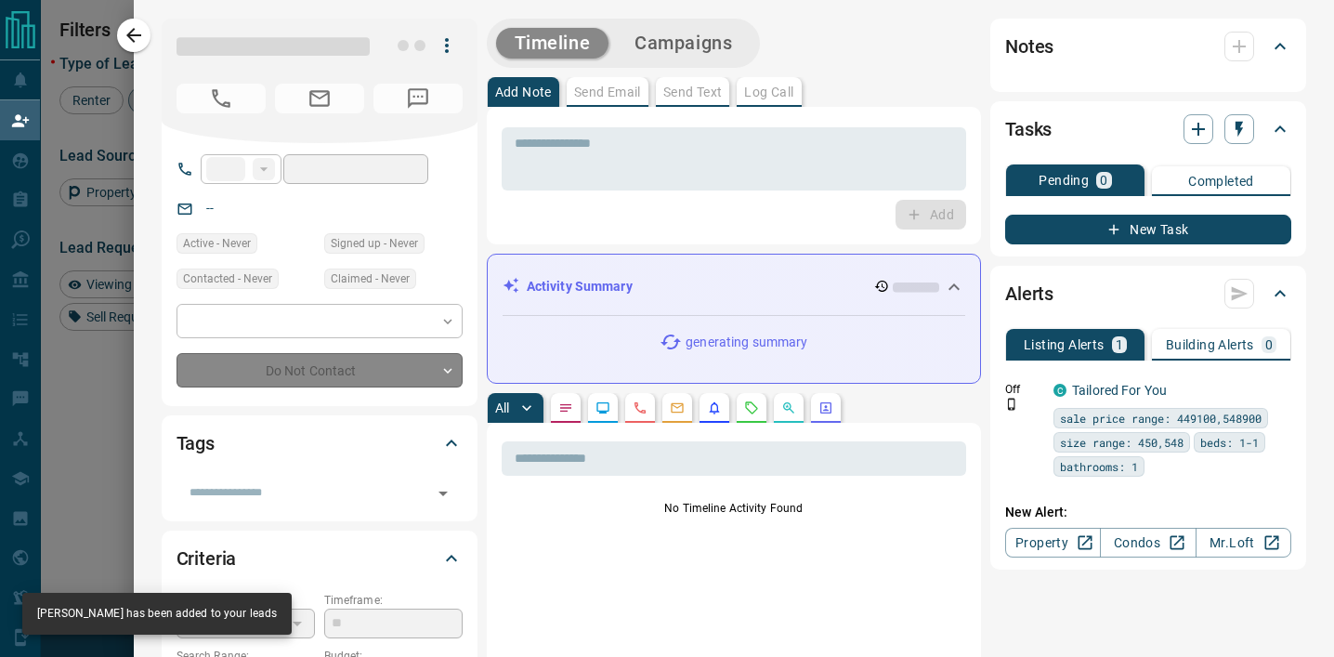
type input "**"
type input "**********"
type input "**"
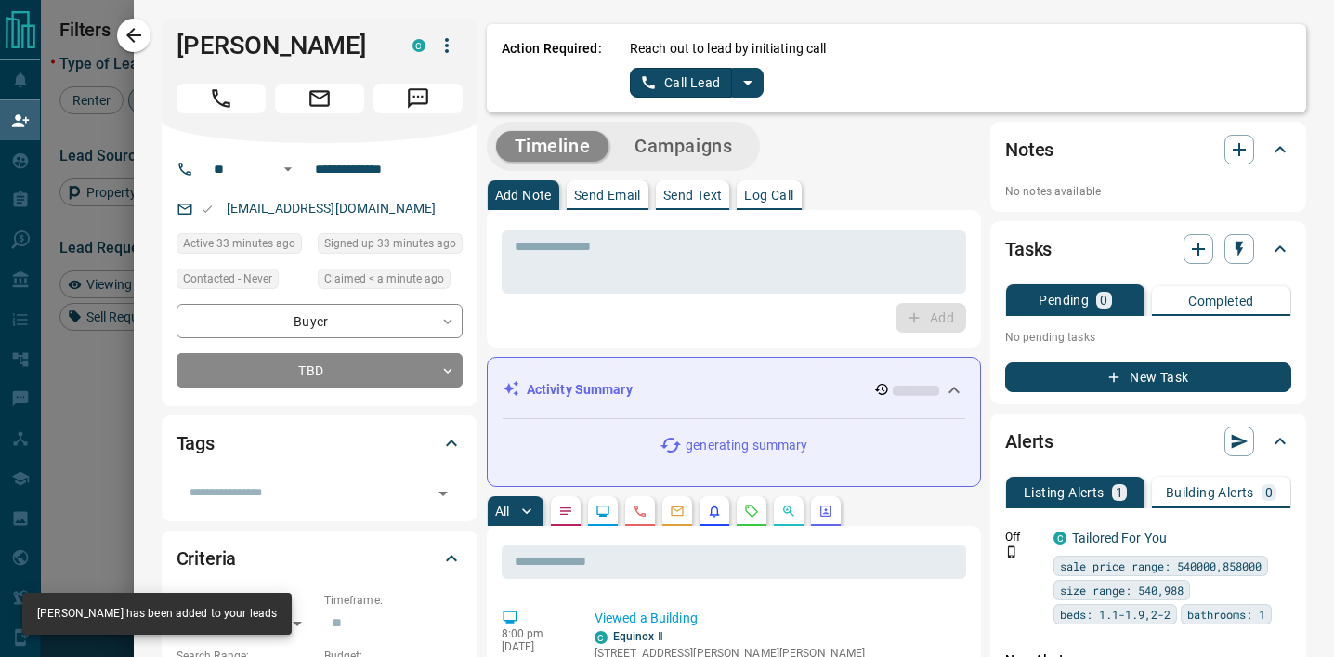
click at [744, 85] on icon "split button" at bounding box center [748, 83] width 22 height 22
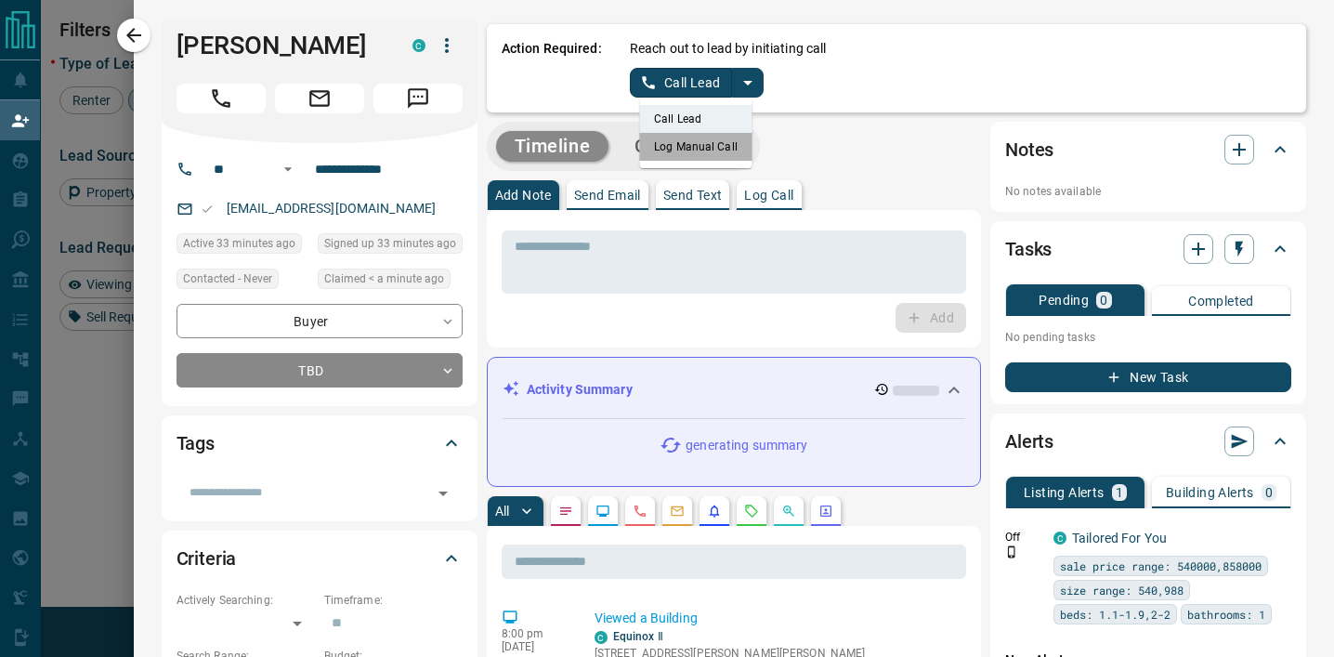
click at [720, 146] on li "Log Manual Call" at bounding box center [695, 147] width 113 height 28
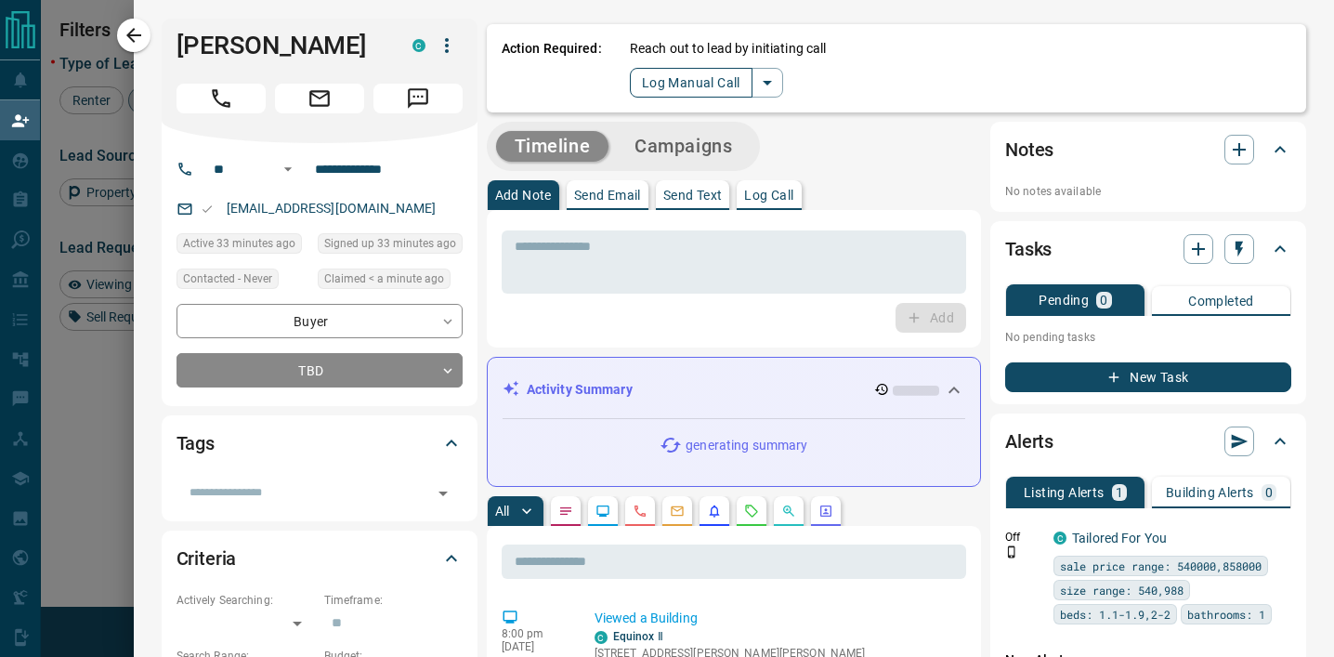
click at [696, 88] on button "Log Manual Call" at bounding box center [691, 83] width 123 height 30
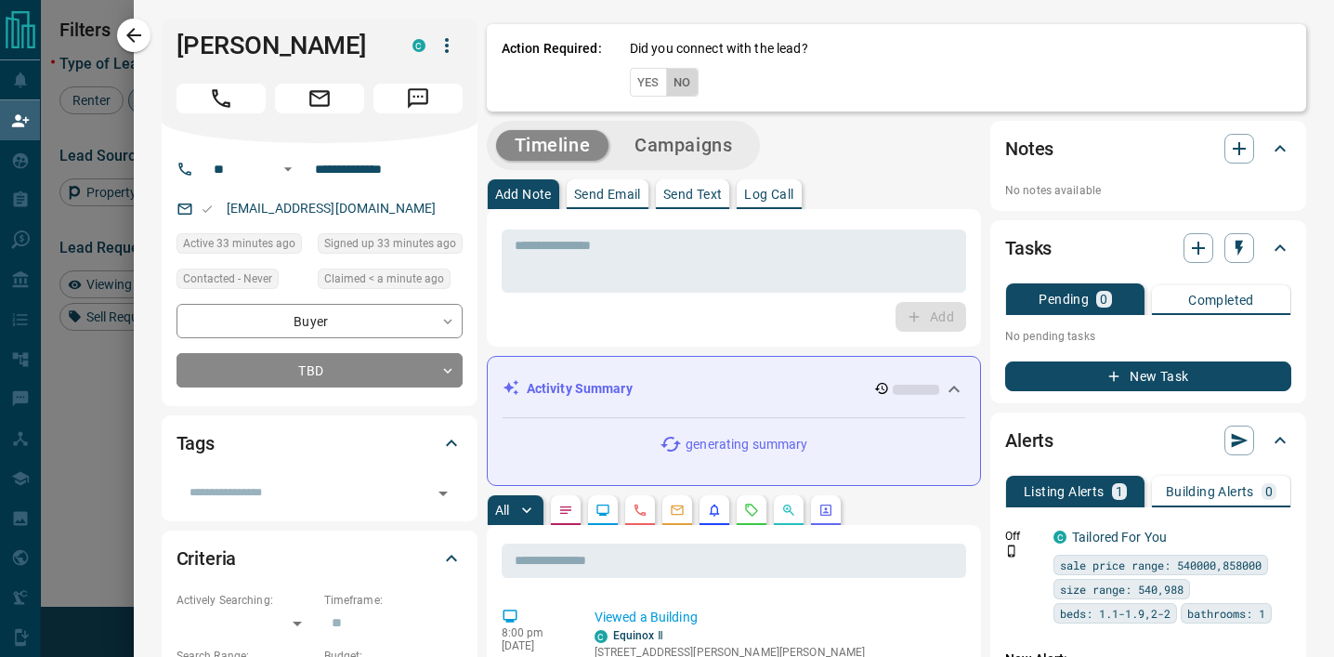
click at [676, 84] on button "No" at bounding box center [682, 82] width 33 height 29
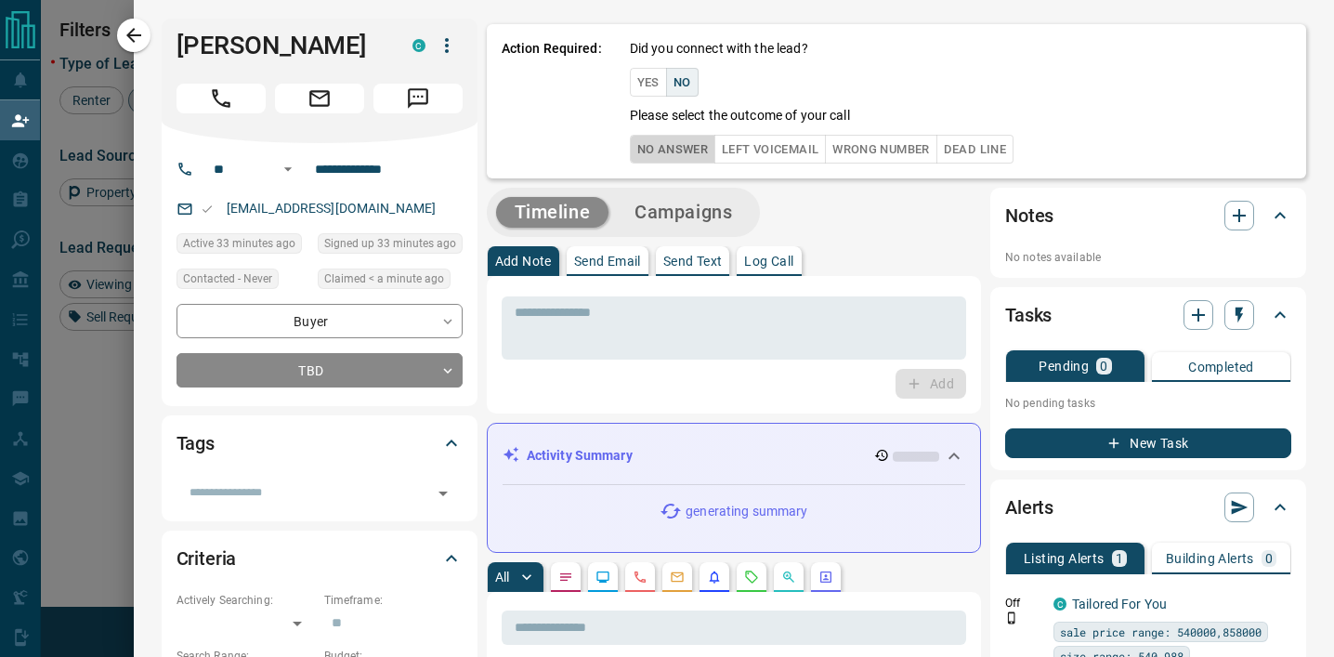
click at [662, 137] on button "No Answer" at bounding box center [672, 149] width 85 height 29
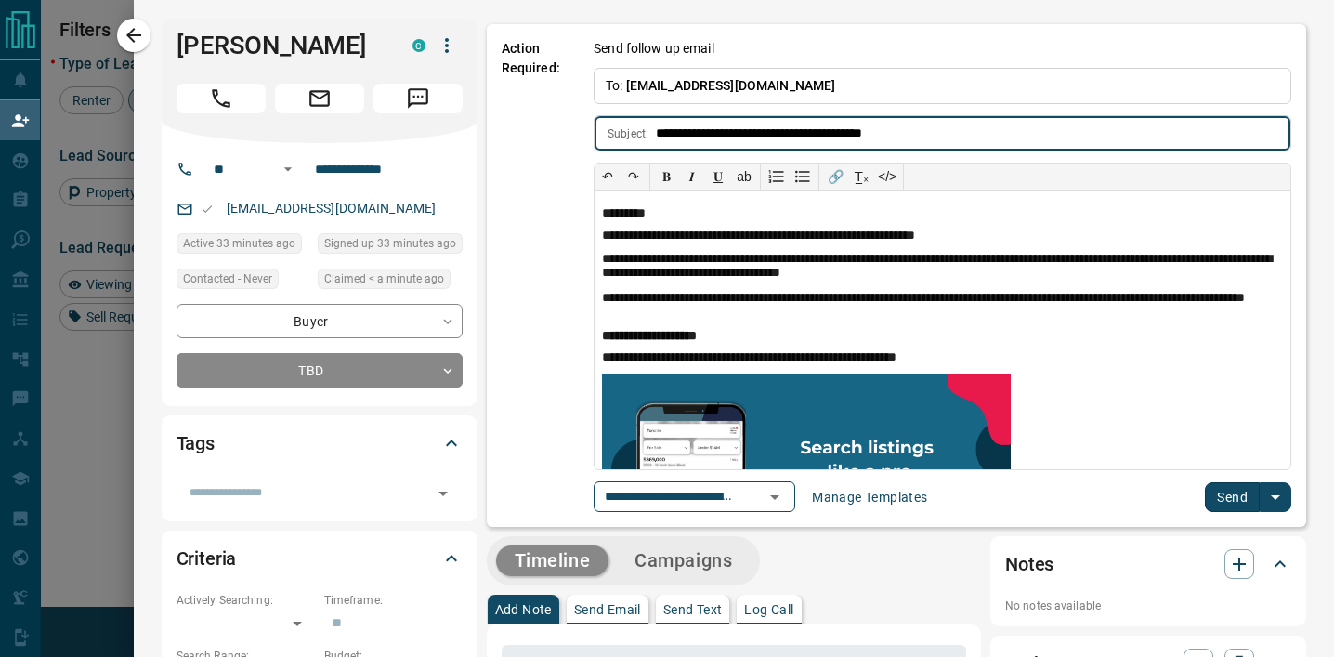
click at [1225, 496] on button "Send" at bounding box center [1232, 497] width 55 height 30
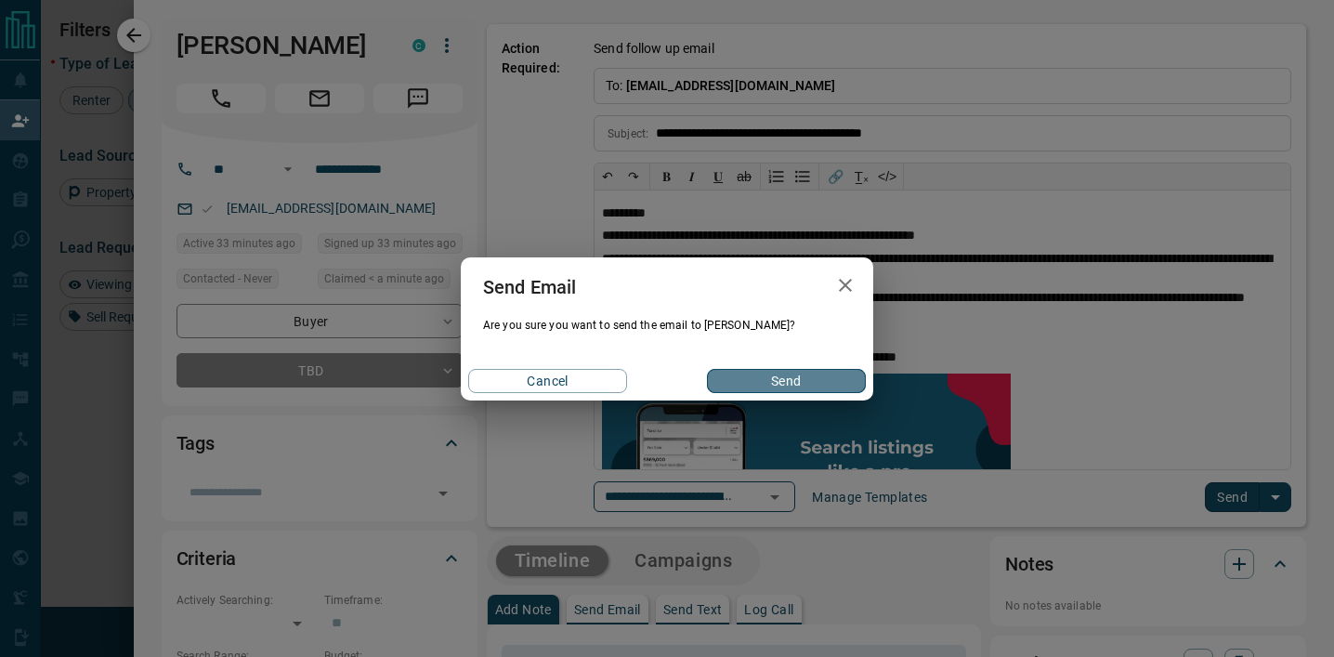
click at [808, 371] on button "Send" at bounding box center [786, 381] width 159 height 24
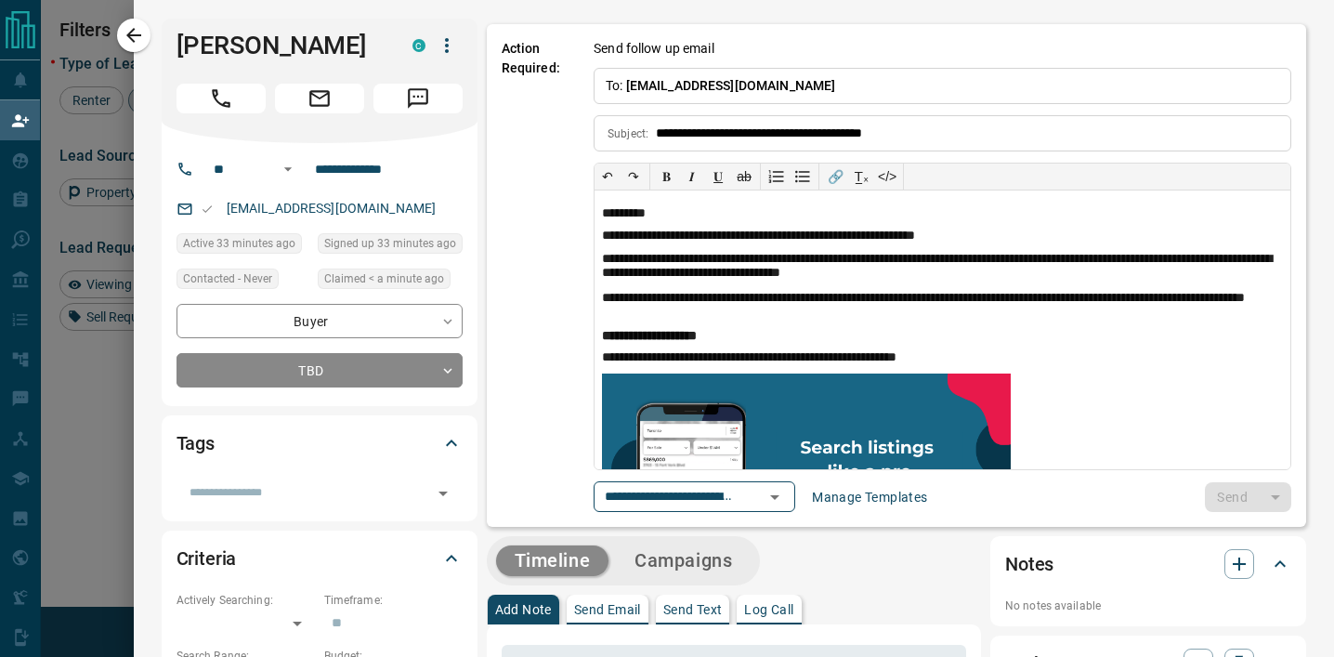
click at [72, 372] on div at bounding box center [667, 328] width 1334 height 657
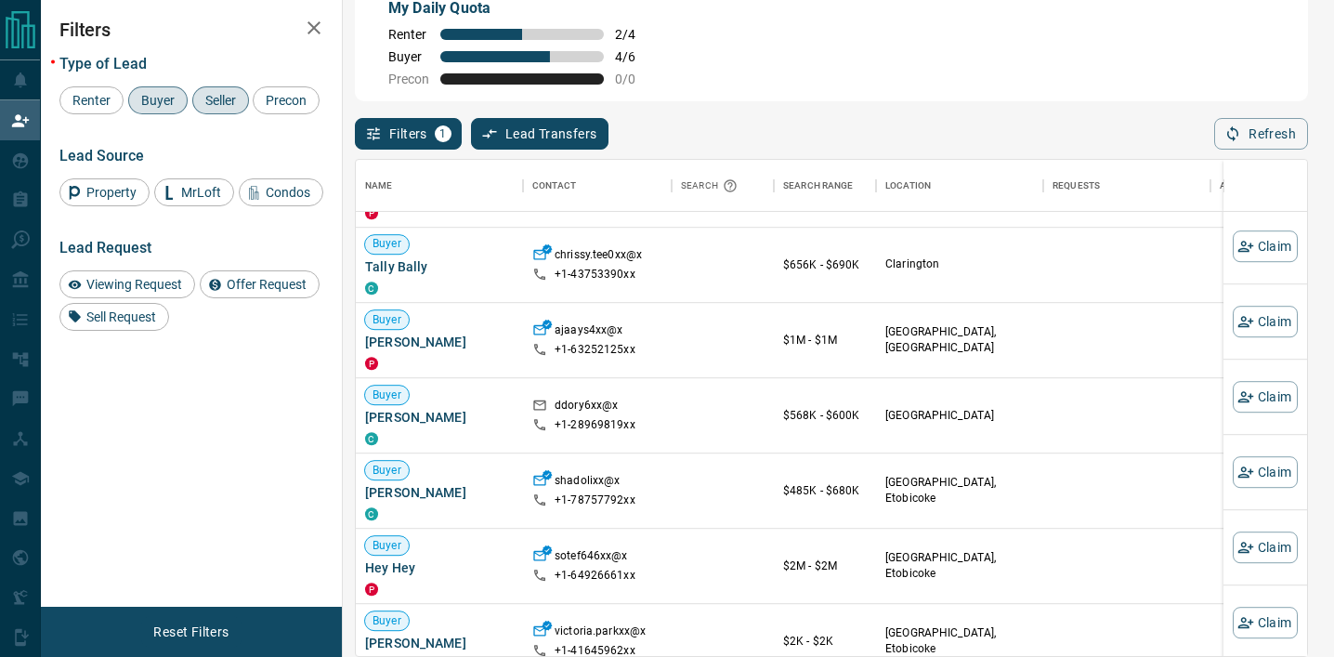
scroll to position [1099, 0]
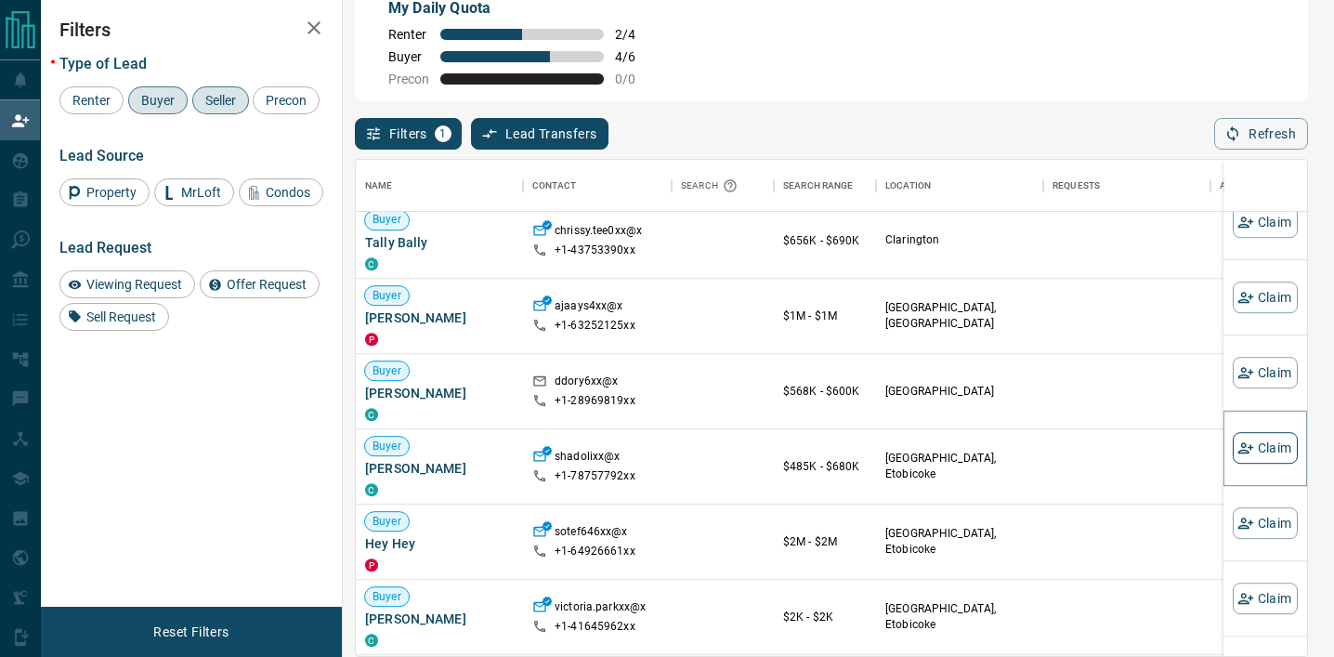
click at [1244, 447] on icon "button" at bounding box center [1246, 447] width 16 height 11
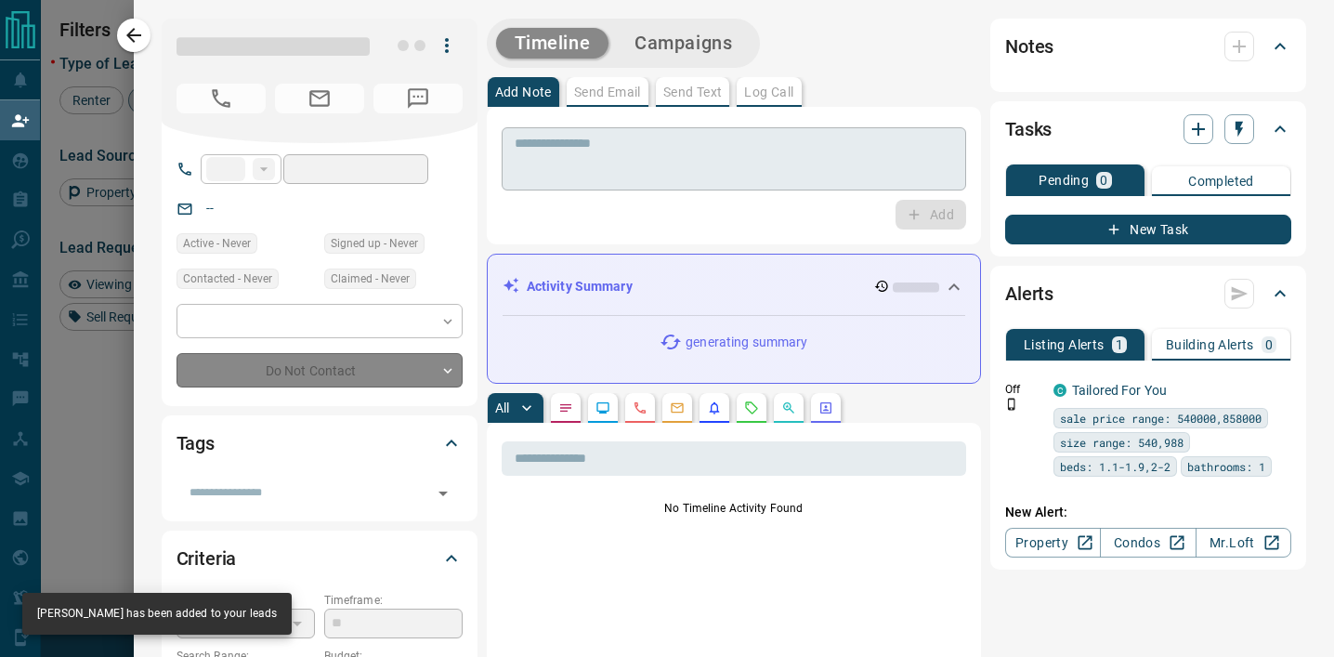
type input "**"
type input "**********"
type input "**"
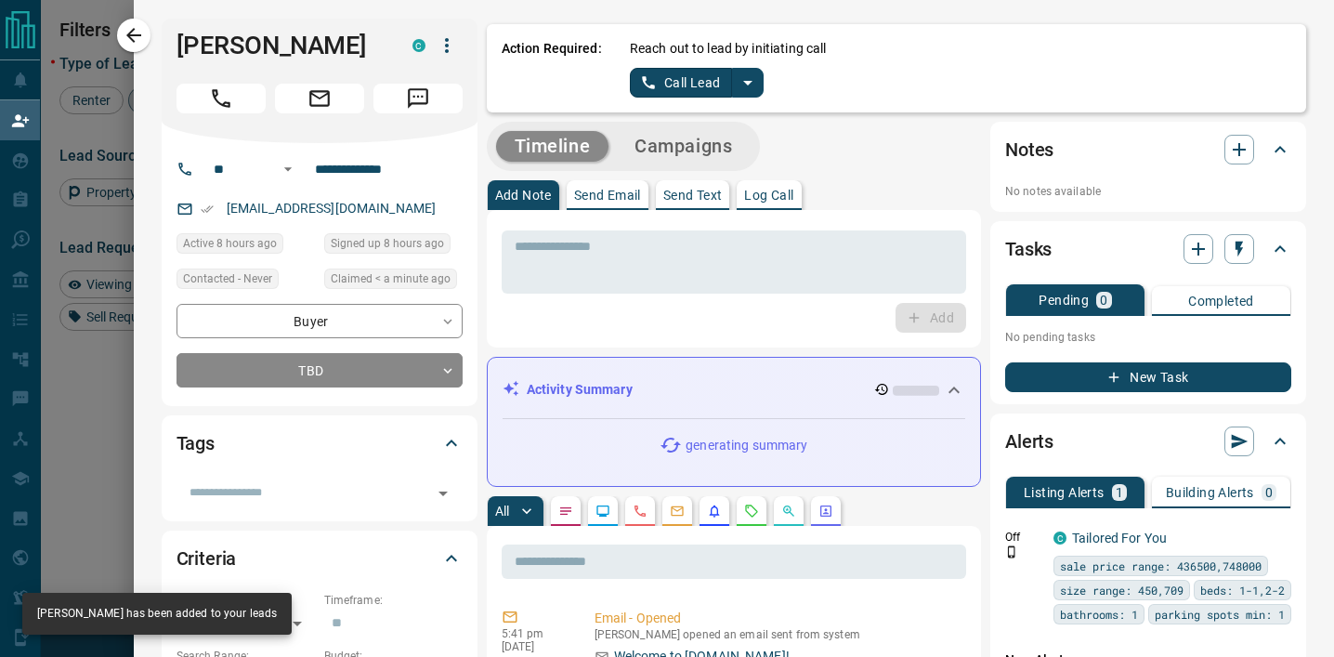
click at [754, 77] on icon "split button" at bounding box center [748, 83] width 22 height 22
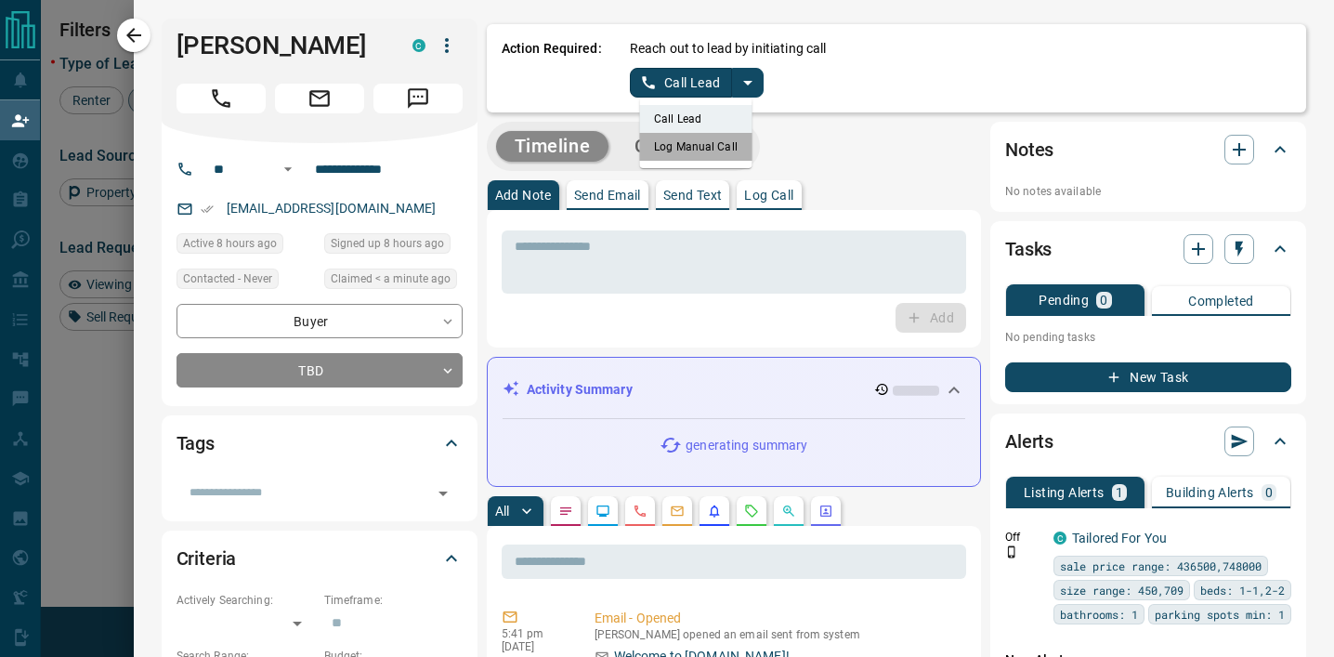
click at [714, 138] on li "Log Manual Call" at bounding box center [695, 147] width 113 height 28
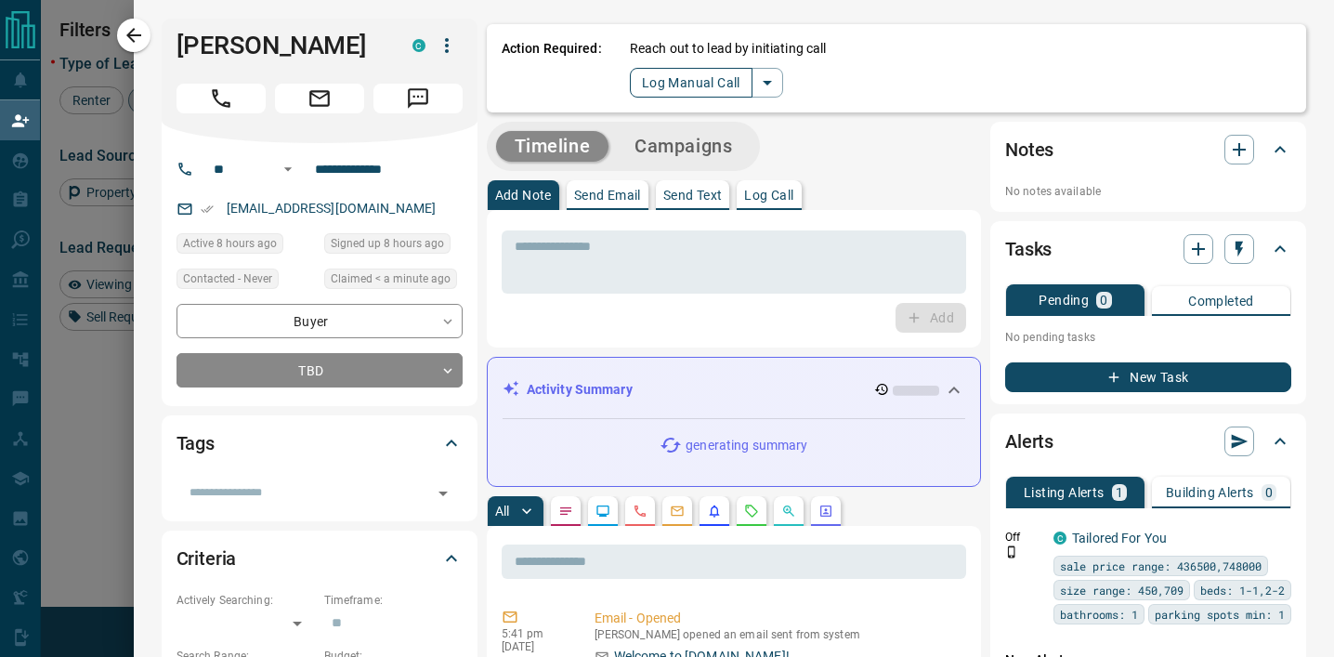
click at [692, 86] on button "Log Manual Call" at bounding box center [691, 83] width 123 height 30
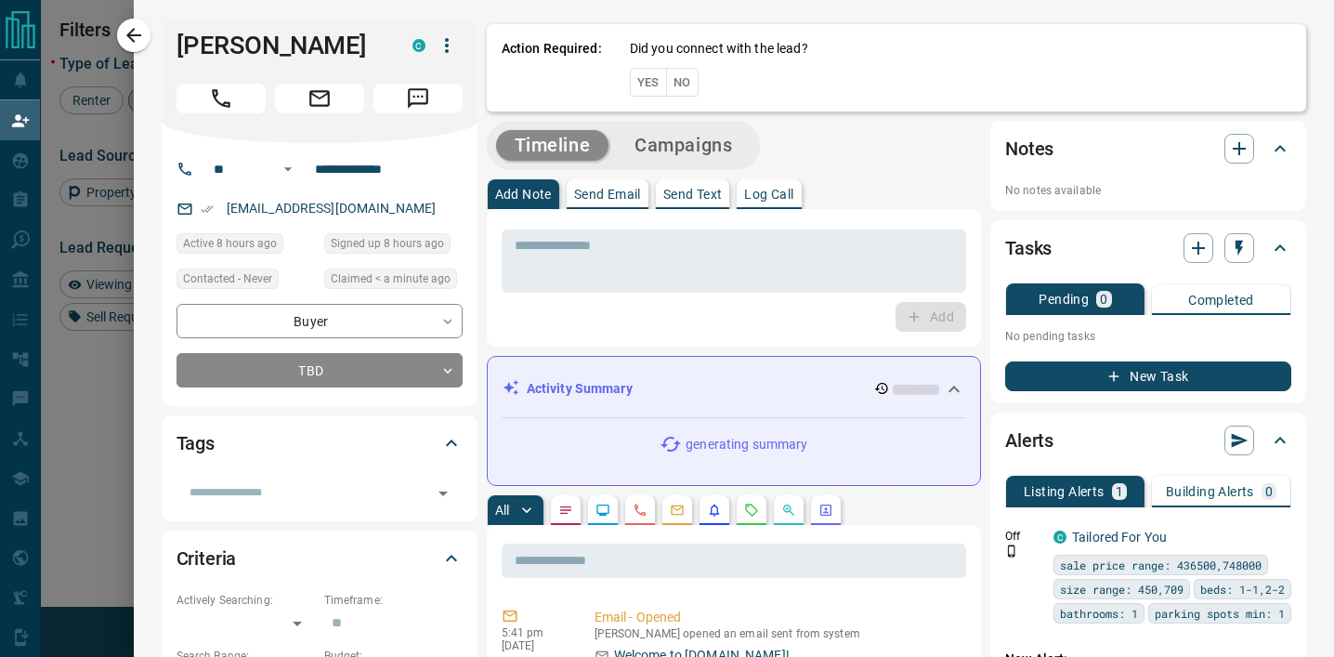
click at [681, 90] on button "No" at bounding box center [682, 82] width 33 height 29
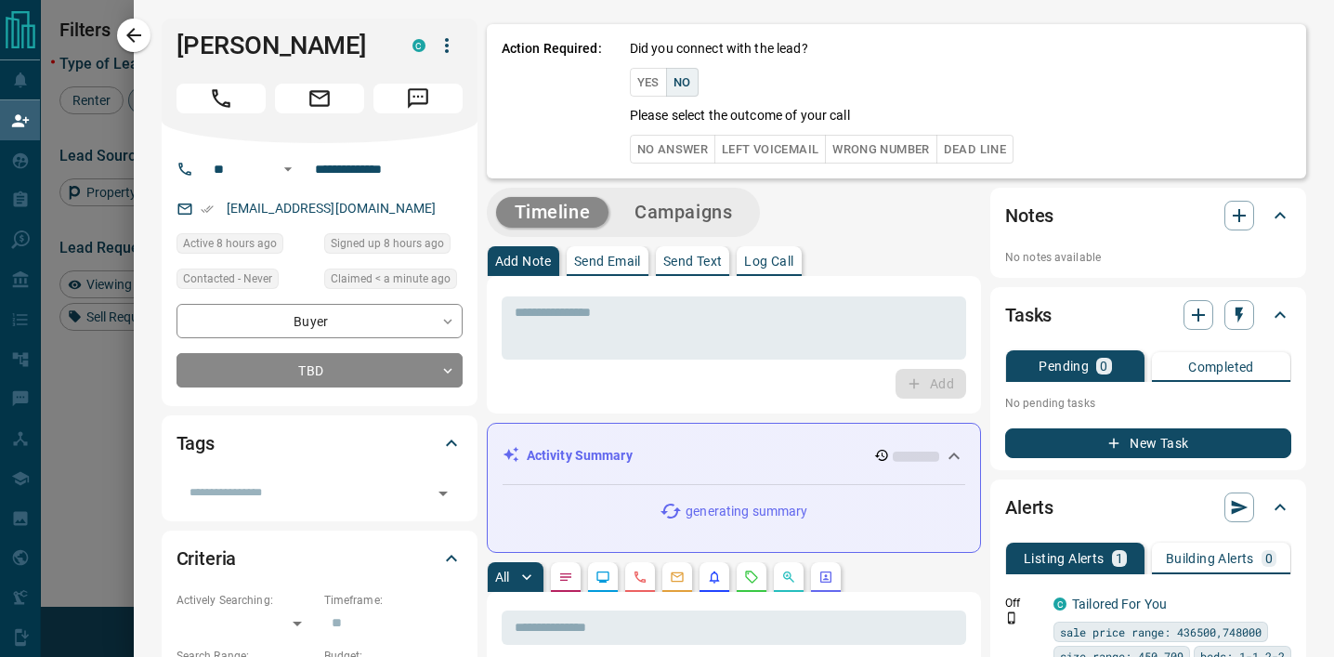
click at [676, 162] on button "No Answer" at bounding box center [672, 149] width 85 height 29
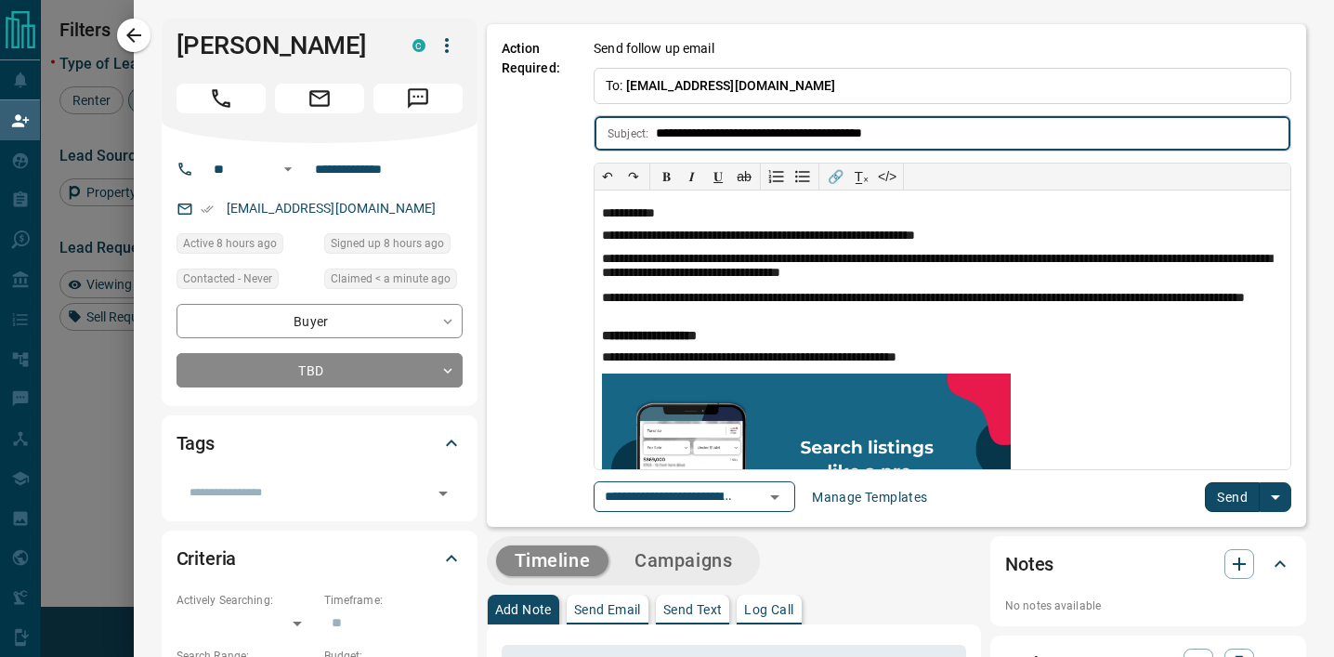
click at [1218, 493] on button "Send" at bounding box center [1232, 497] width 55 height 30
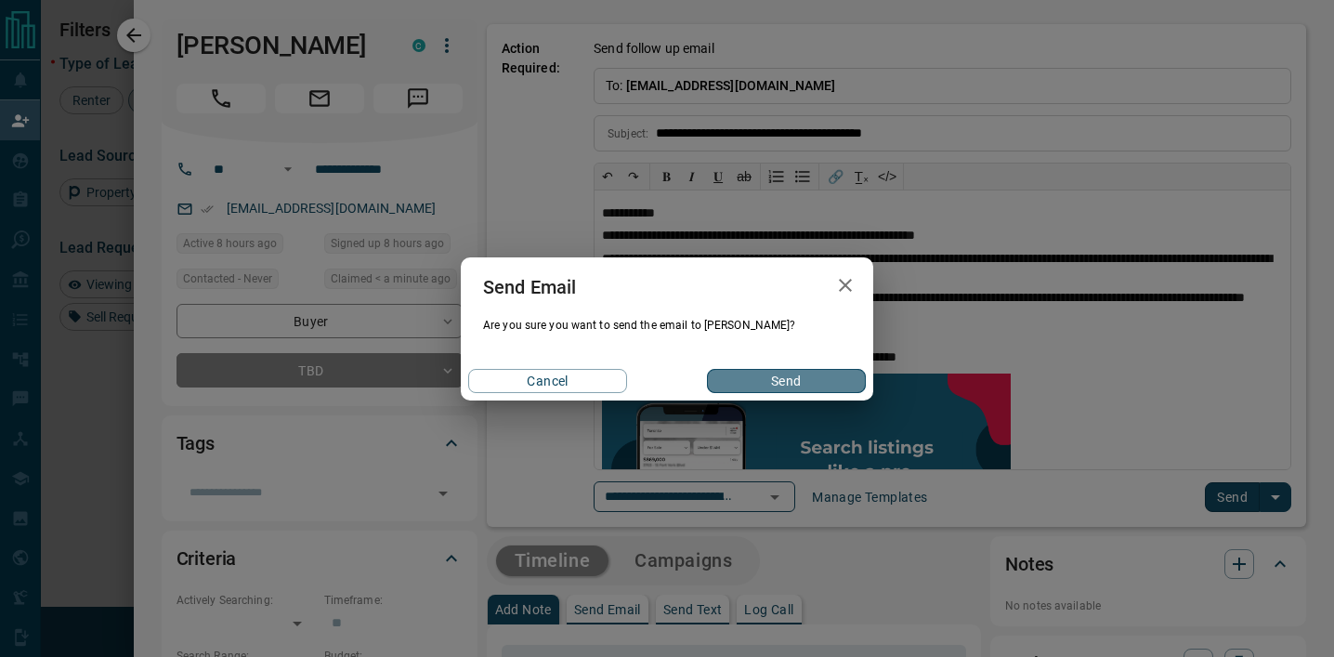
click at [814, 380] on button "Send" at bounding box center [786, 381] width 159 height 24
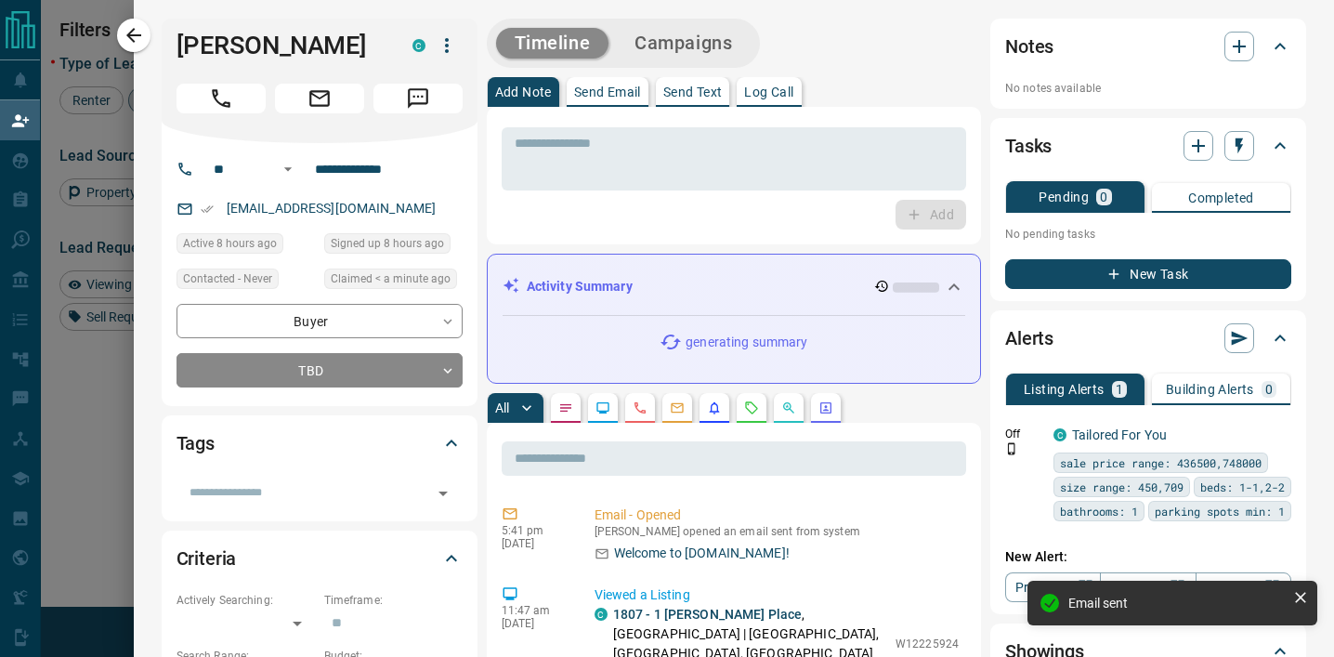
click at [129, 394] on div at bounding box center [667, 328] width 1334 height 657
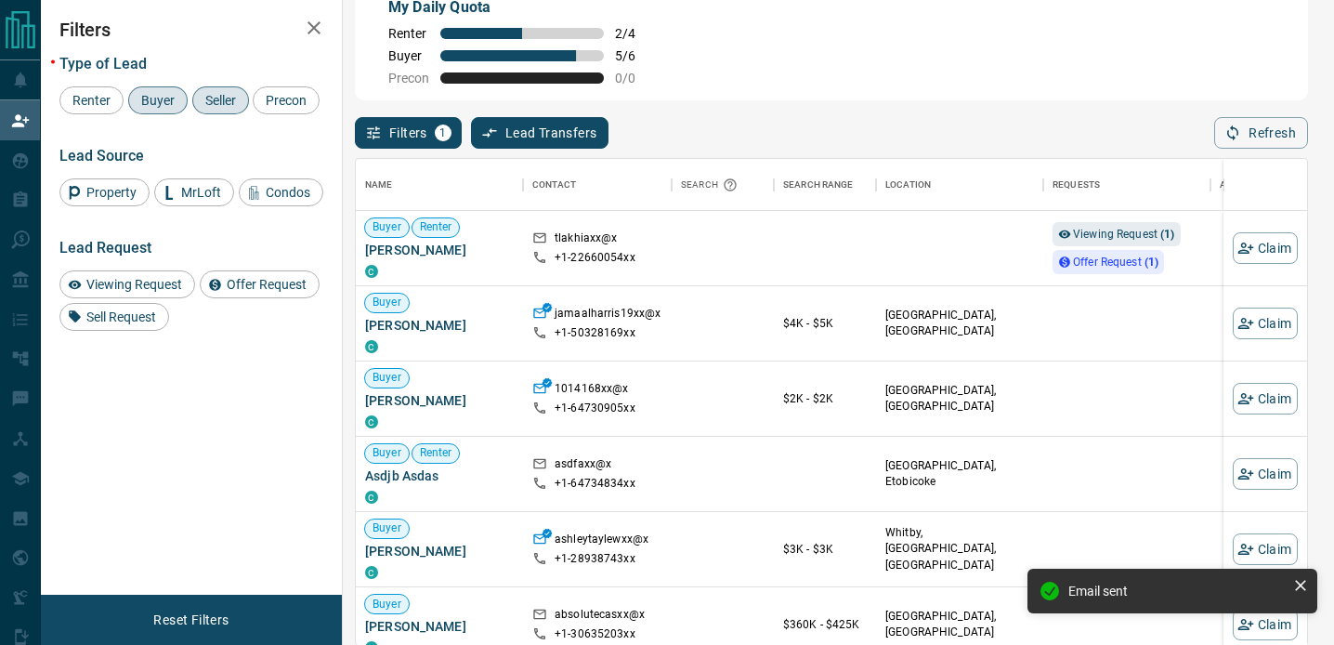
scroll to position [486, 951]
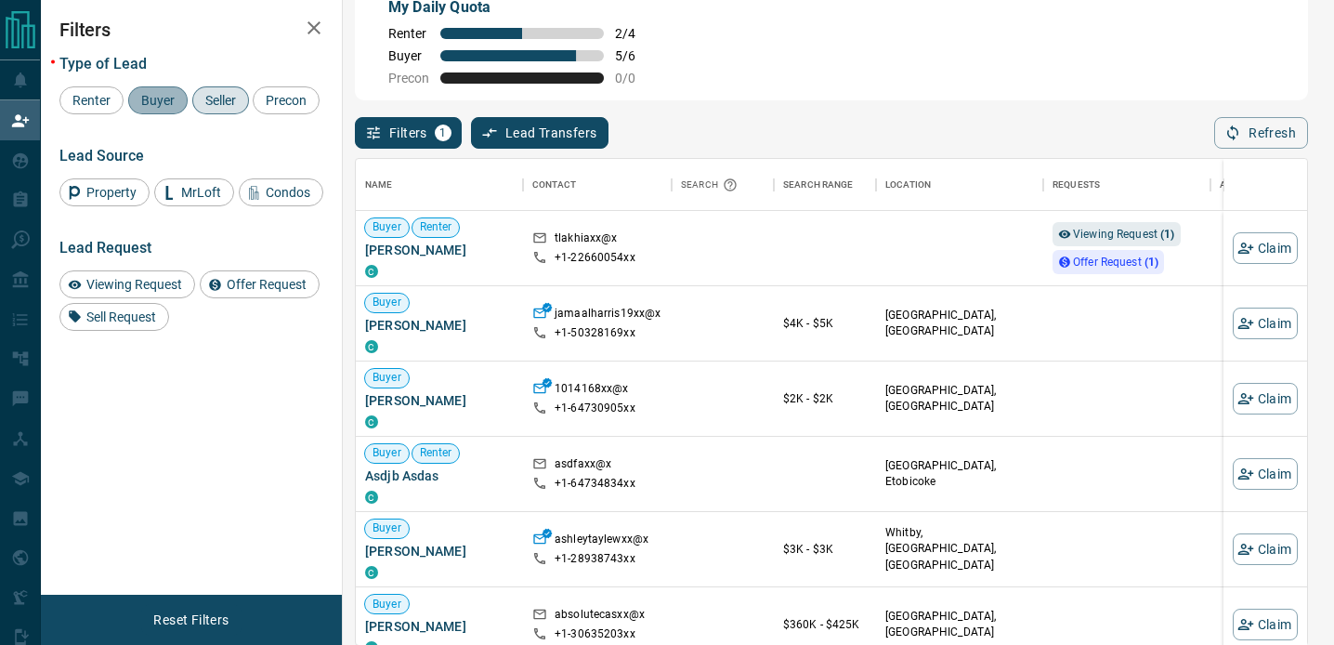
click at [161, 104] on span "Buyer" at bounding box center [158, 100] width 46 height 15
click at [216, 104] on span "Seller" at bounding box center [221, 100] width 44 height 15
click at [145, 110] on div "Buyer" at bounding box center [157, 100] width 59 height 28
click at [218, 112] on div "Seller" at bounding box center [220, 100] width 57 height 28
